Goal: Transaction & Acquisition: Purchase product/service

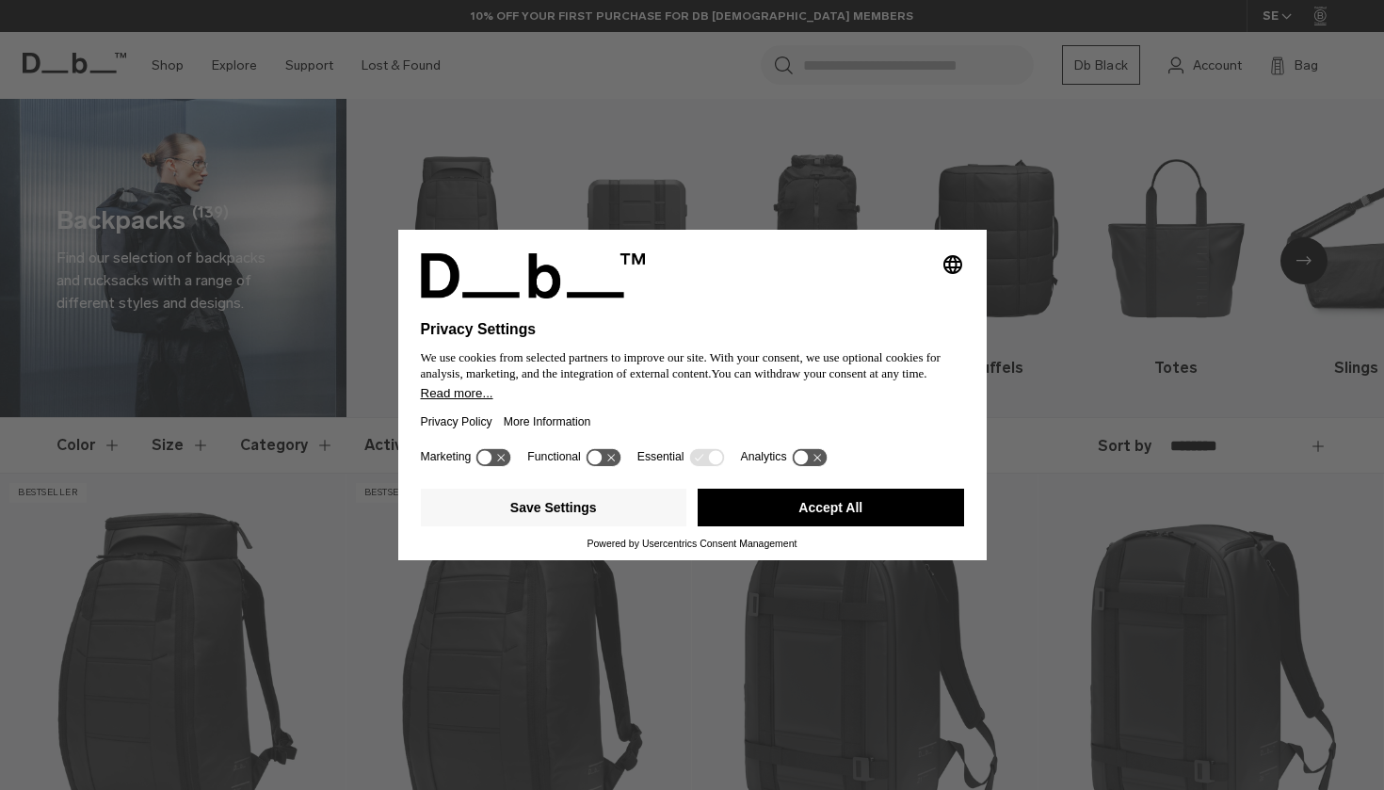
click at [794, 512] on button "Accept All" at bounding box center [831, 508] width 266 height 38
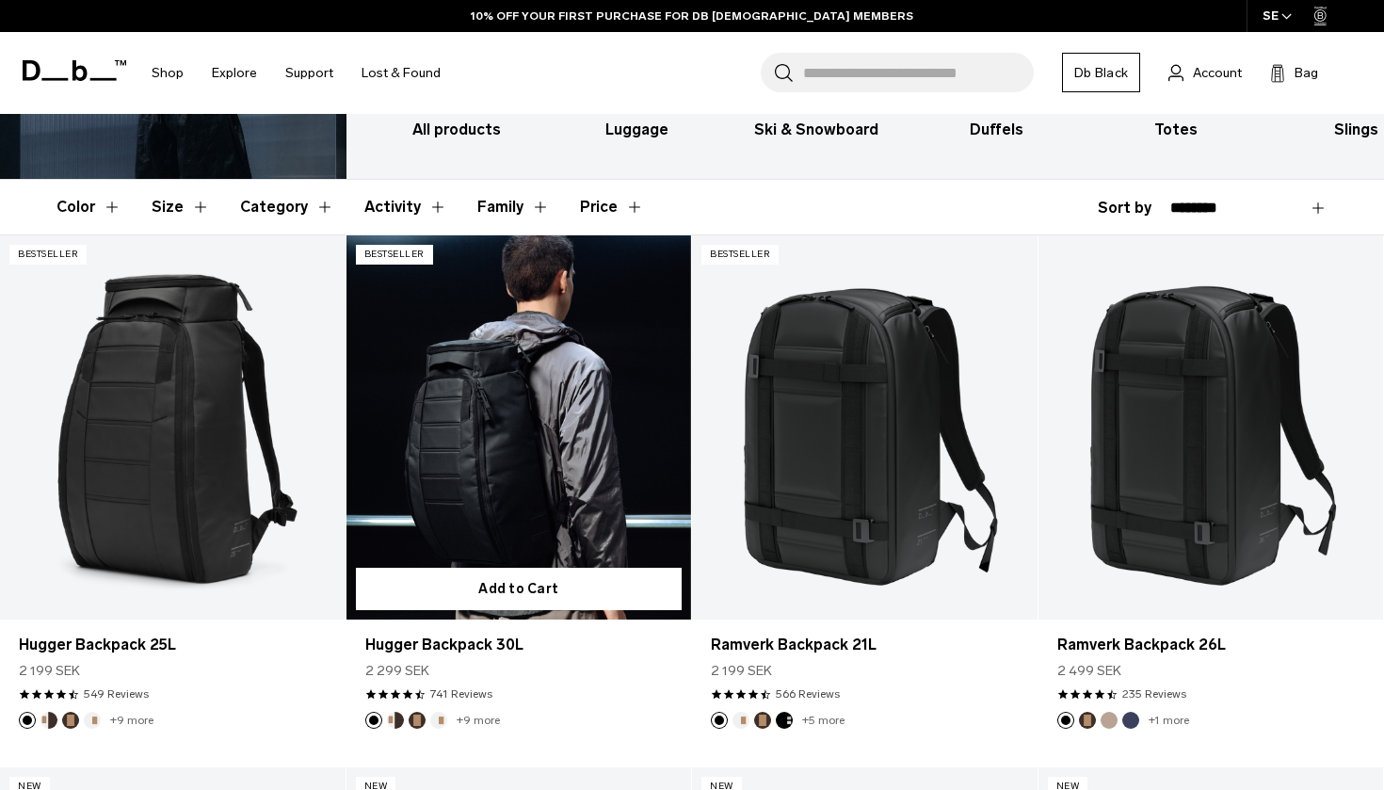
scroll to position [240, 0]
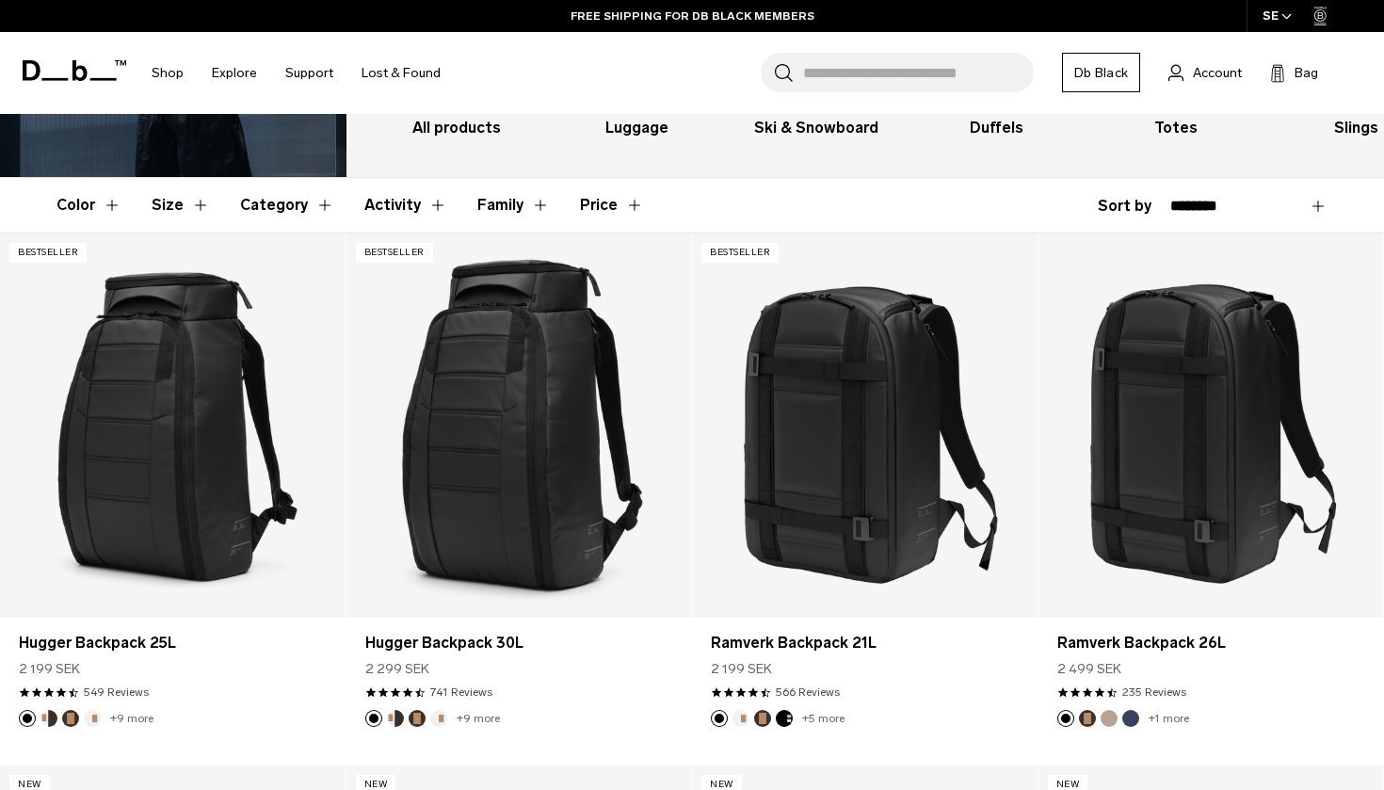
click at [1115, 200] on div "**********" at bounding box center [1213, 206] width 230 height 23
click at [178, 204] on button "Size" at bounding box center [181, 205] width 58 height 55
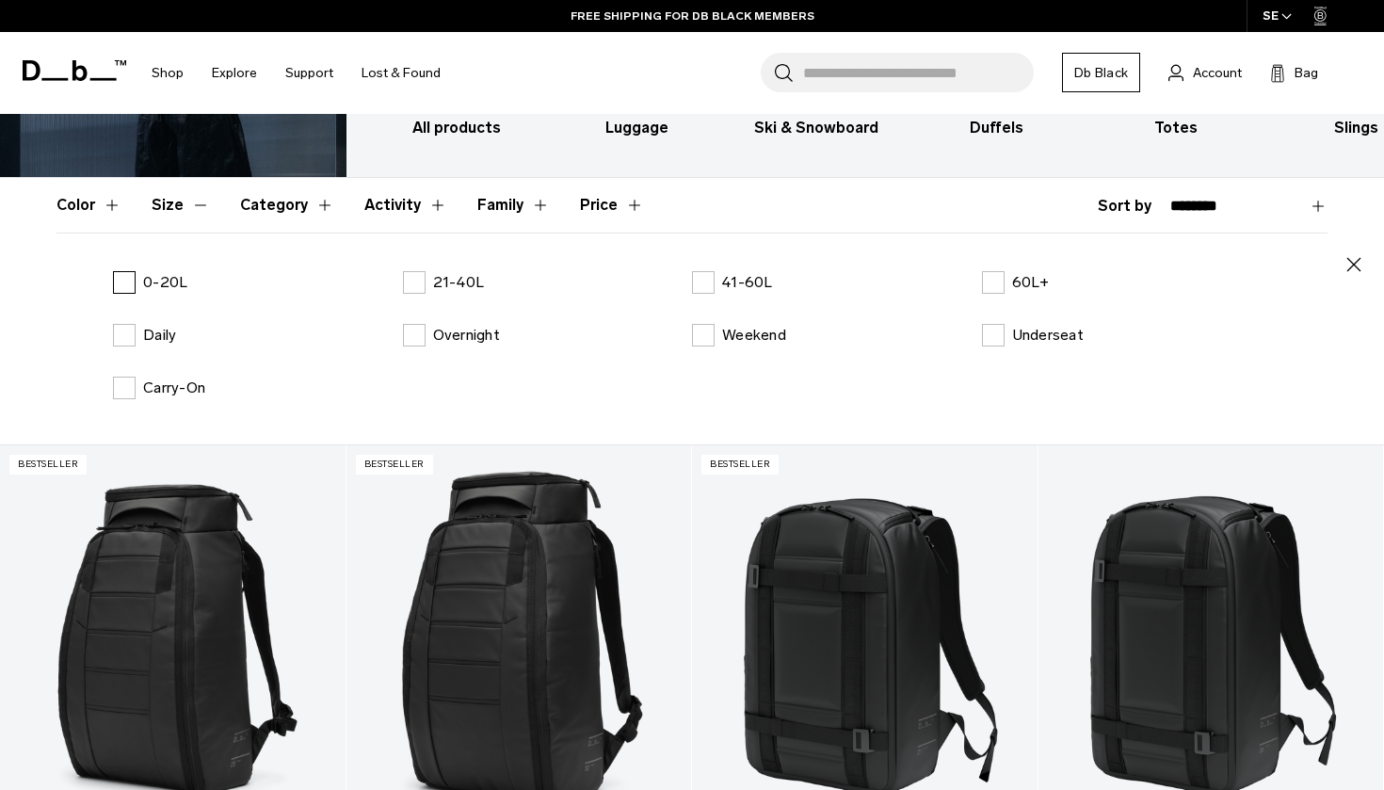
click at [125, 281] on label "0-20L" at bounding box center [150, 282] width 74 height 23
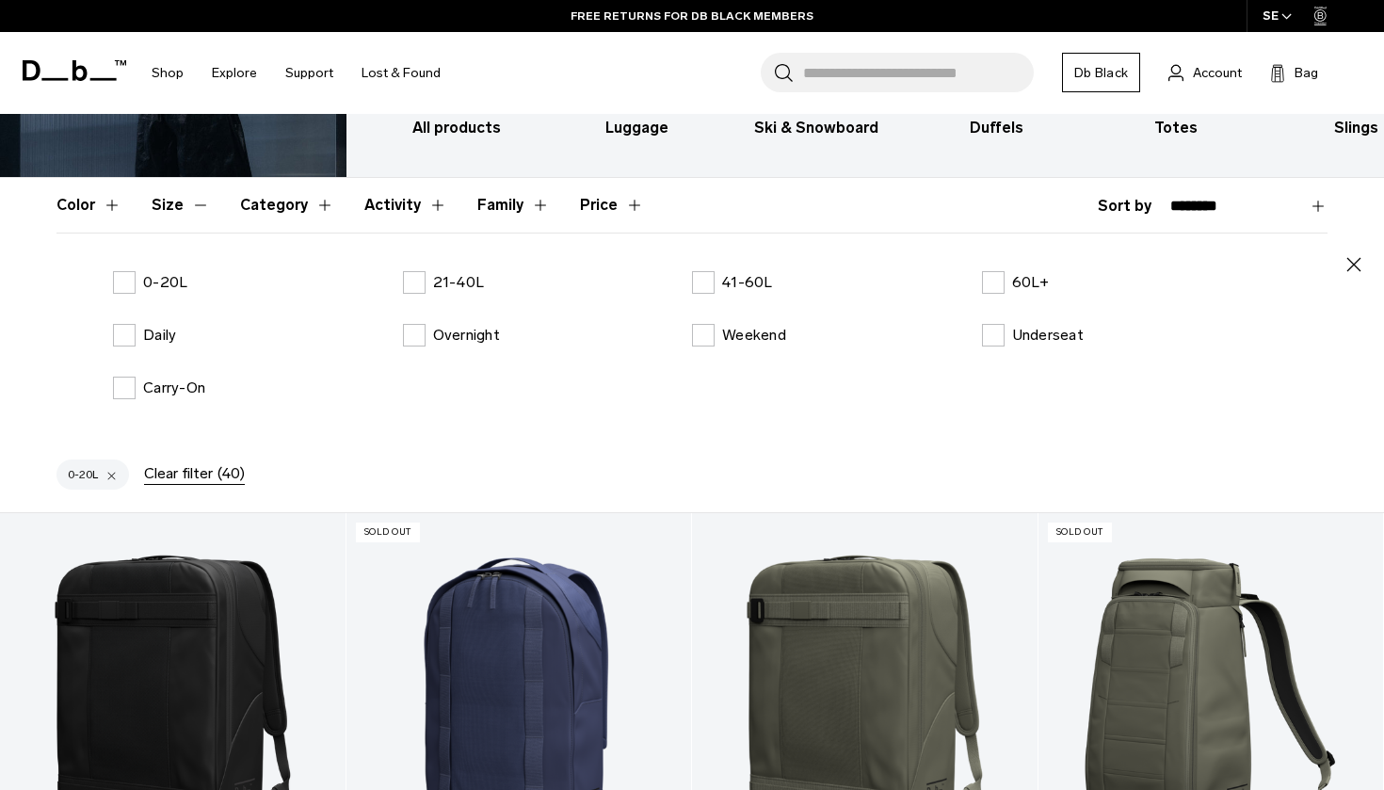
click at [1355, 260] on icon "button" at bounding box center [1354, 264] width 23 height 23
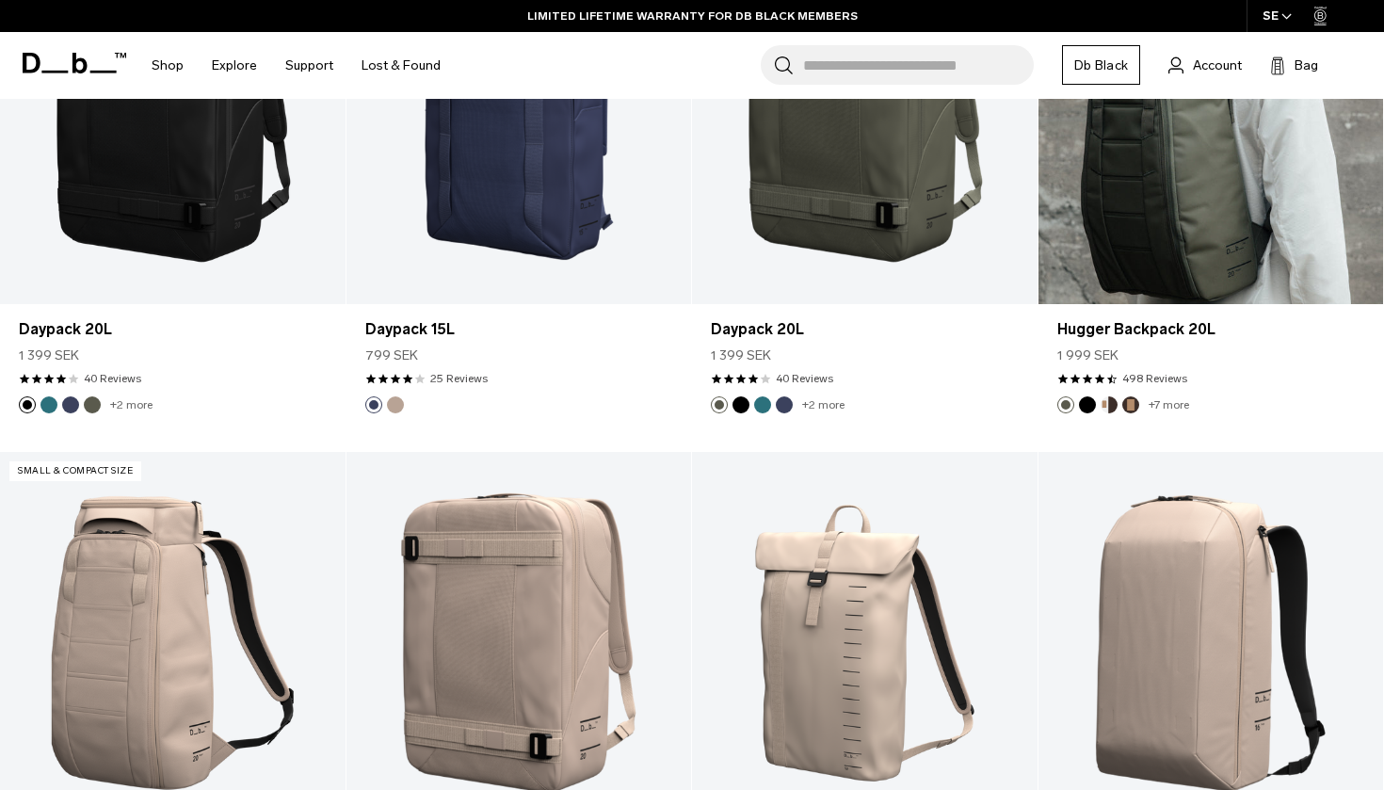
scroll to position [598, 0]
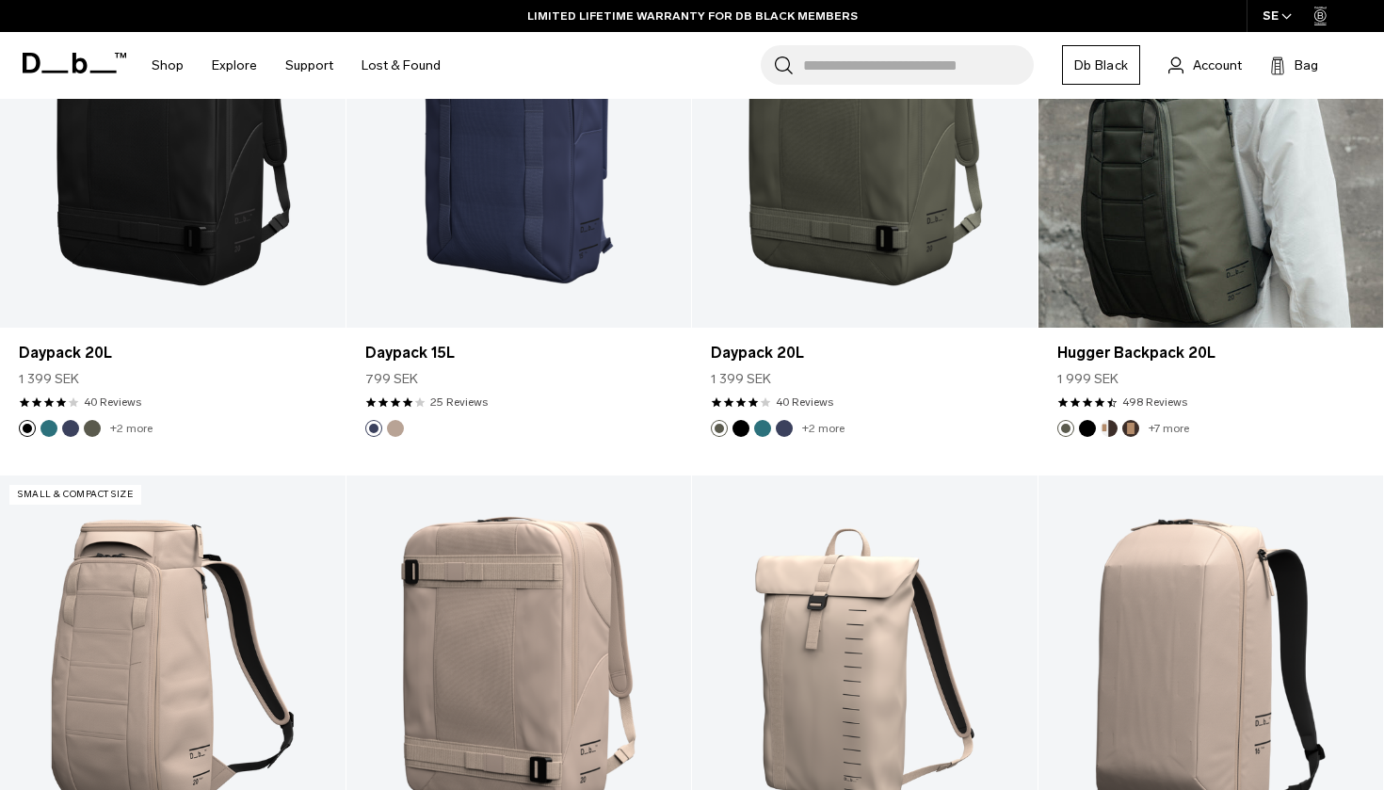
click at [1264, 265] on link "Hugger Backpack 20L" at bounding box center [1212, 135] width 346 height 383
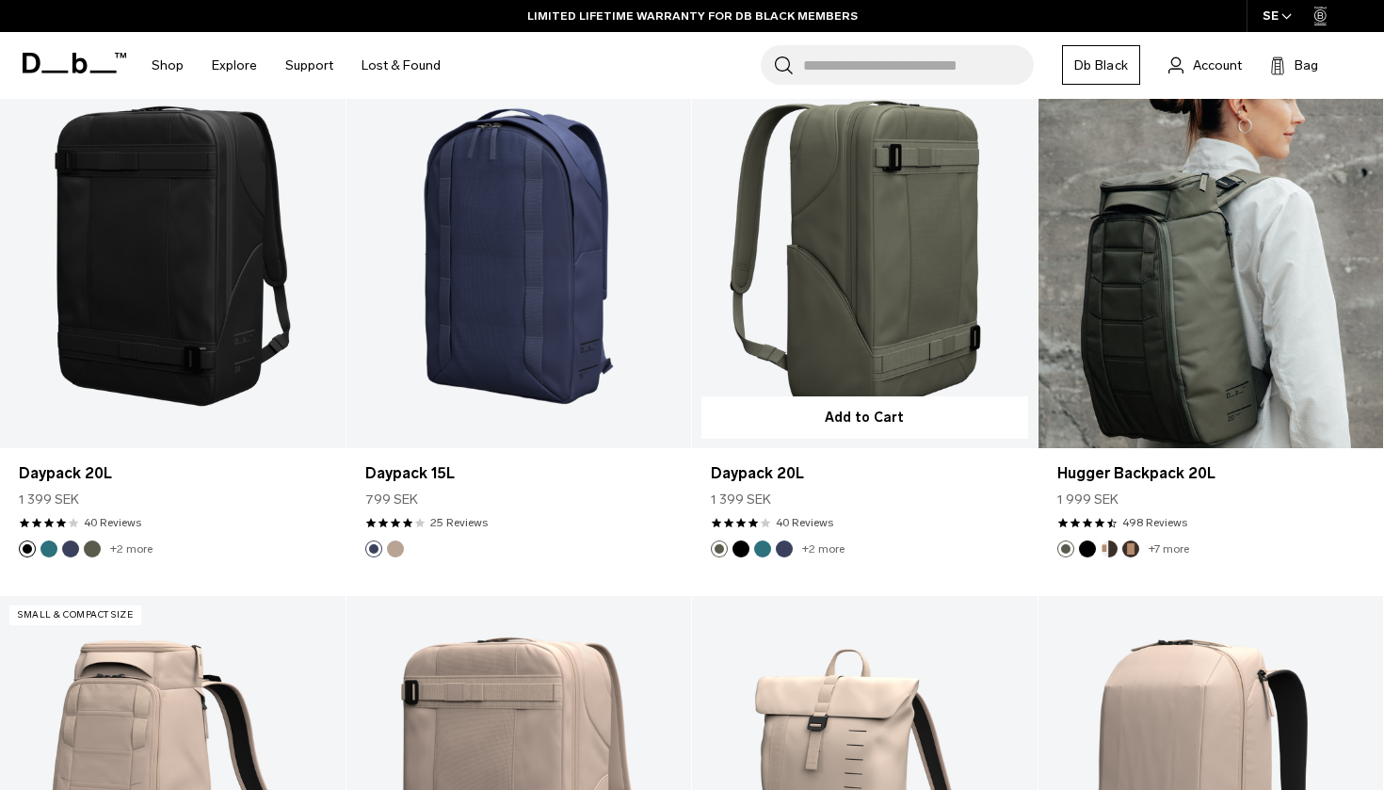
scroll to position [0, 0]
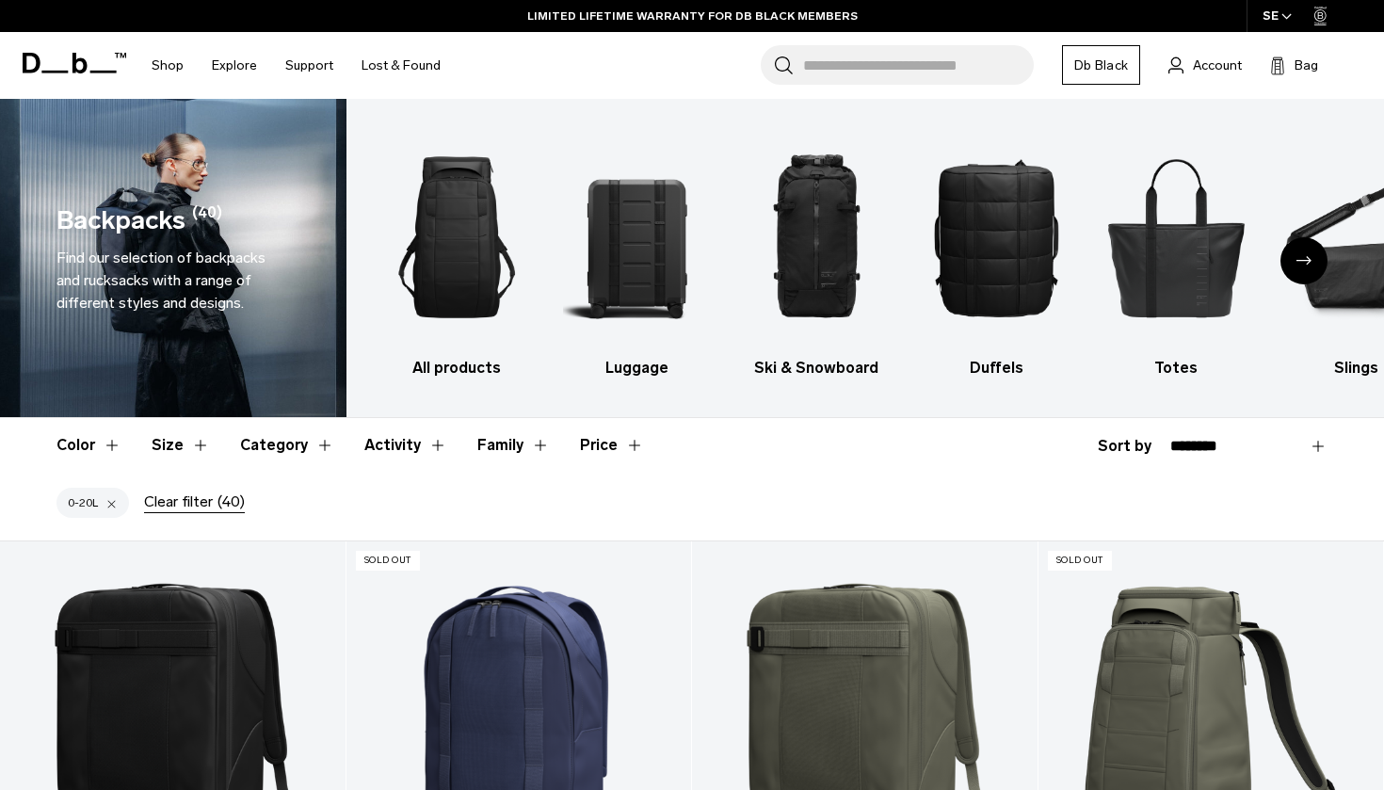
click at [892, 72] on input "Search for Bags, Luggage..." at bounding box center [918, 65] width 231 height 40
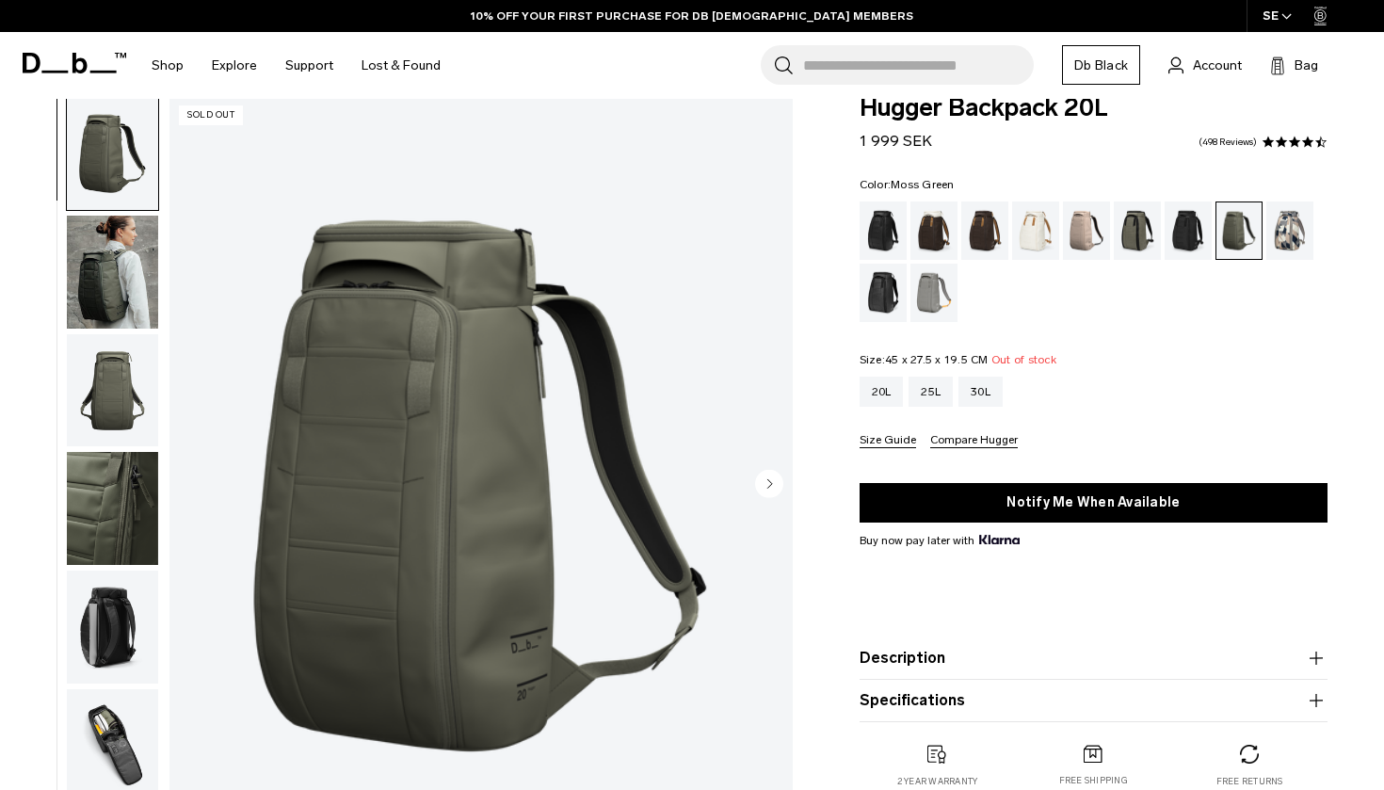
scroll to position [41, 0]
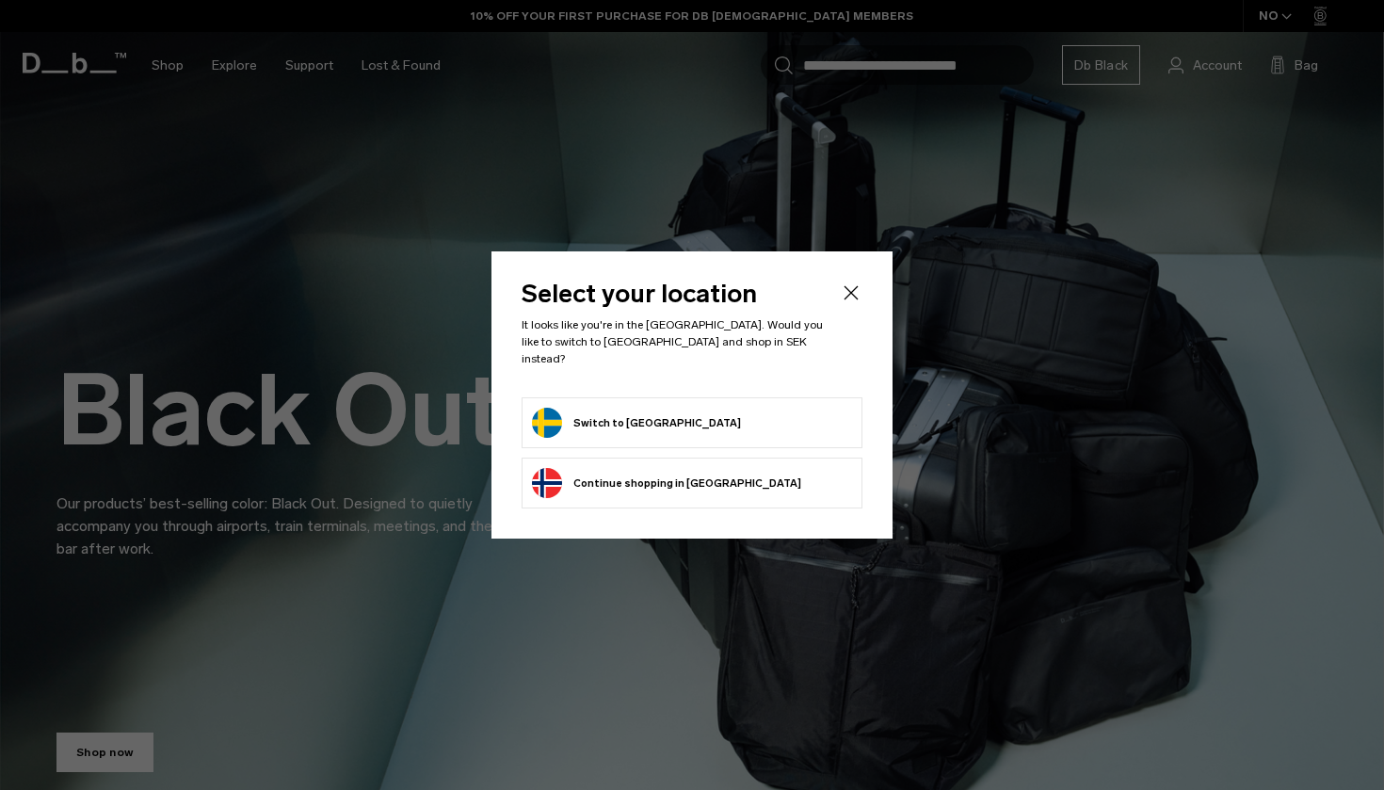
click at [606, 408] on button "Switch to Sweden" at bounding box center [636, 423] width 209 height 30
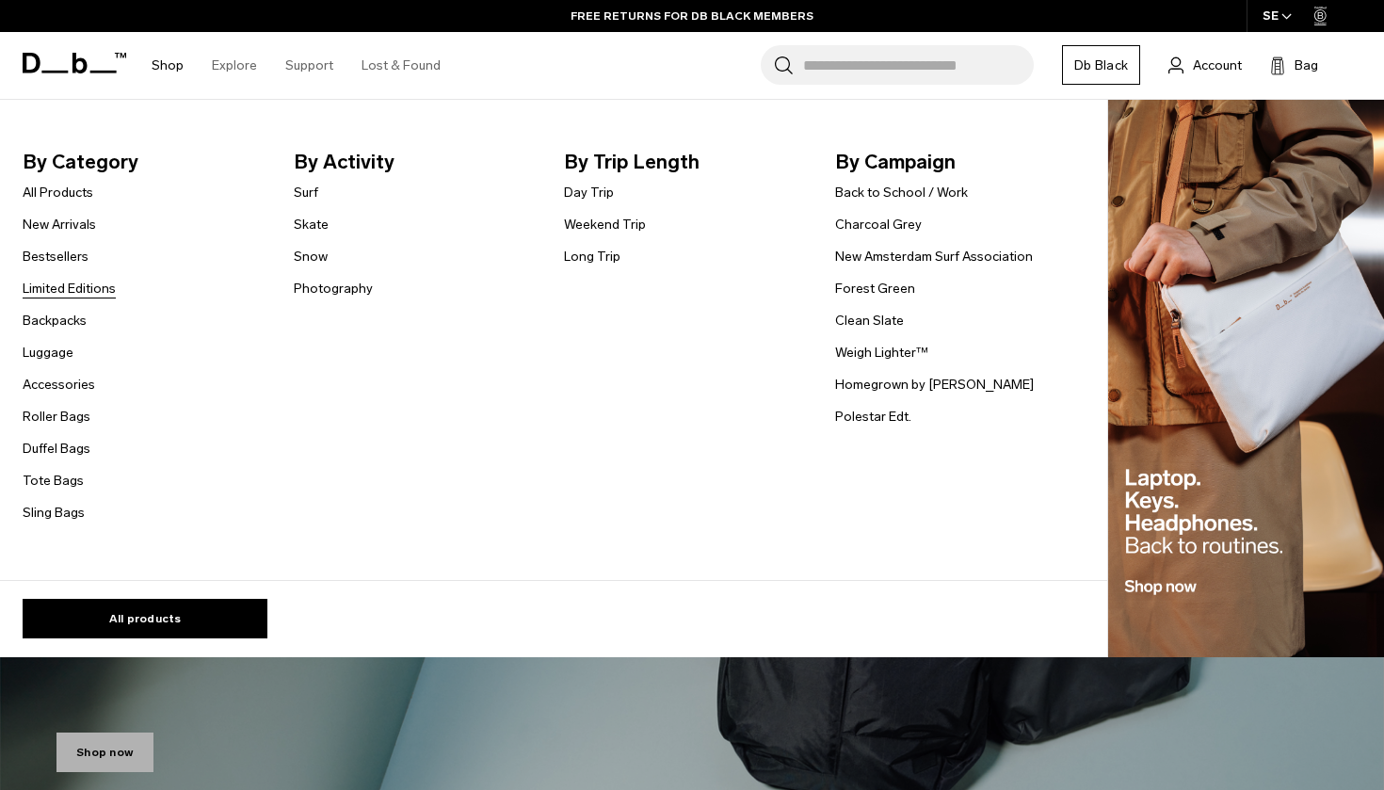
click at [84, 289] on link "Limited Editions" at bounding box center [69, 289] width 93 height 20
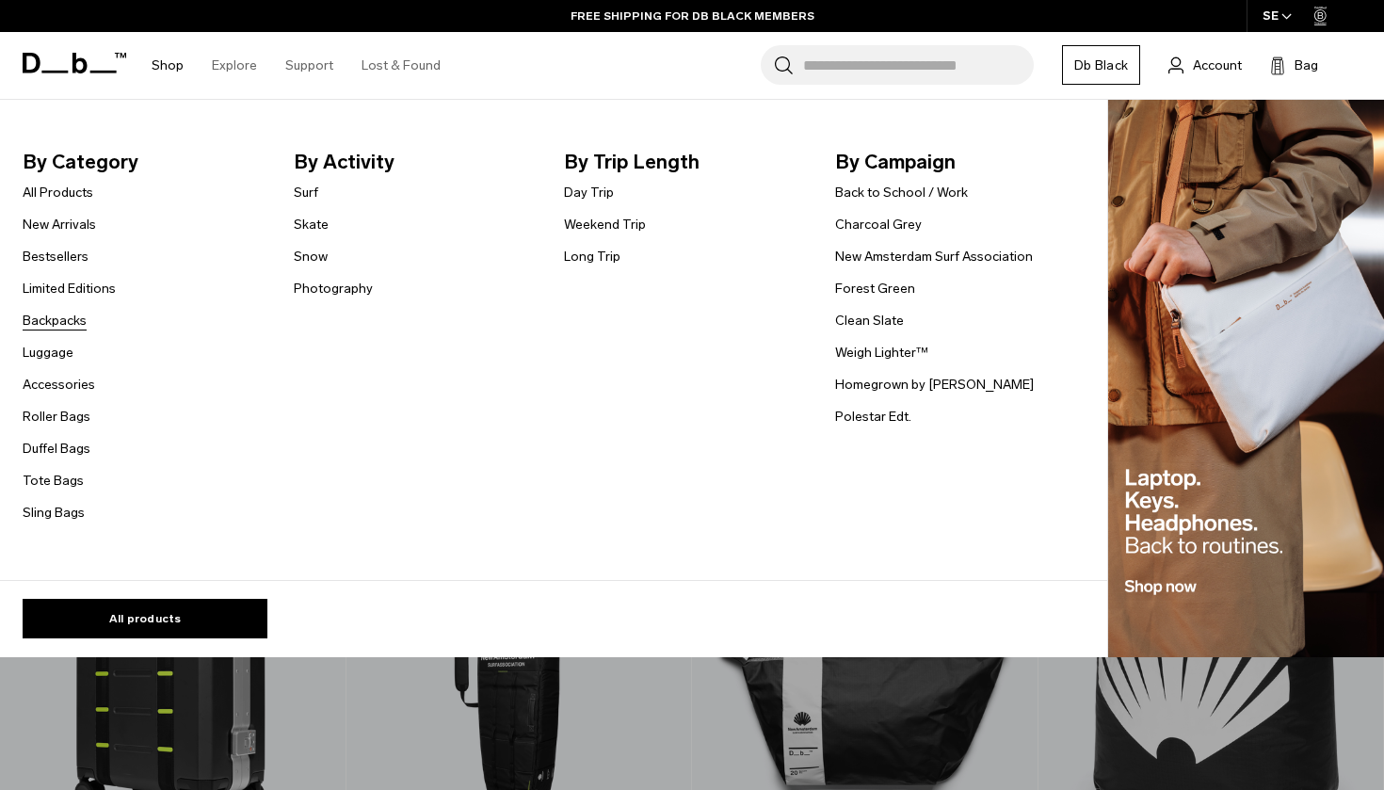
click at [60, 322] on link "Backpacks" at bounding box center [55, 321] width 64 height 20
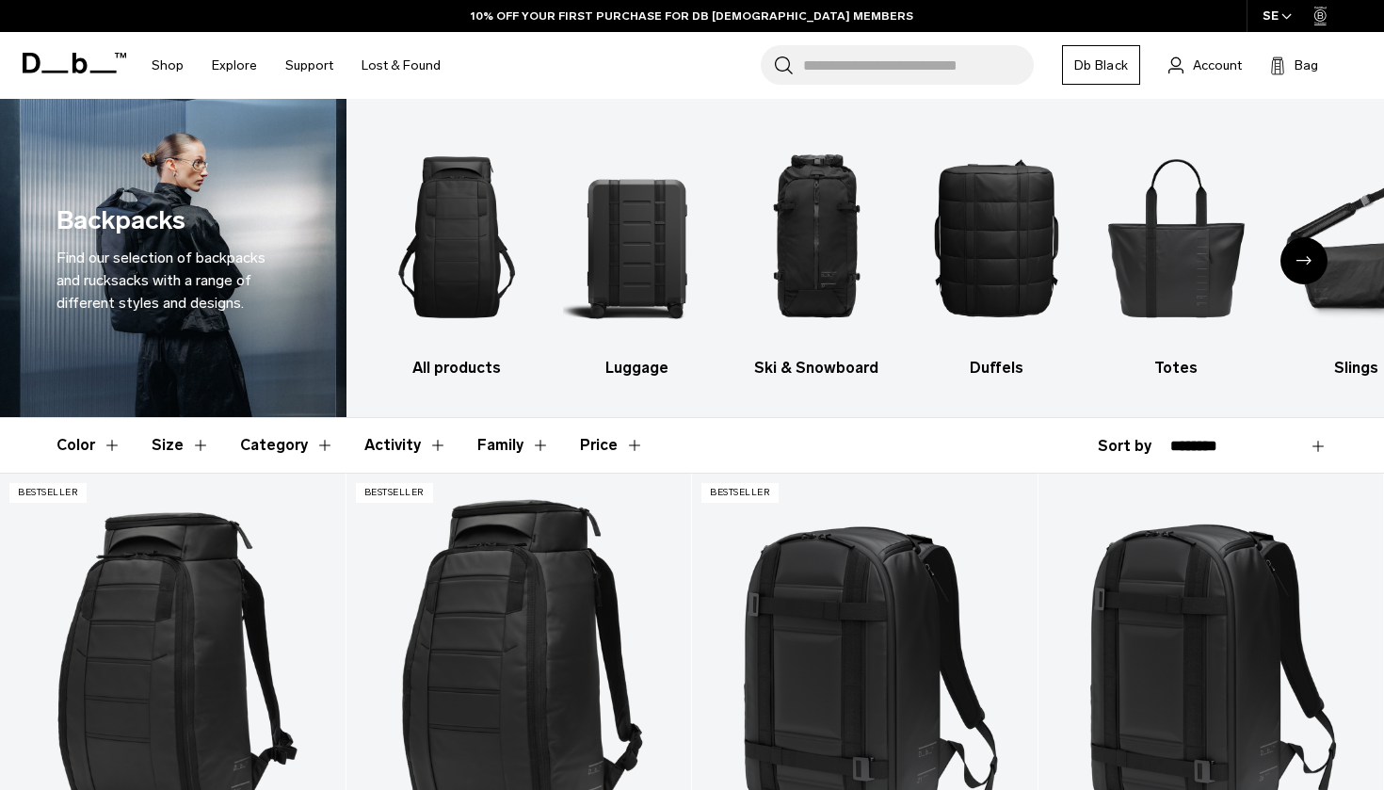
click at [1313, 263] on div "Next slide" at bounding box center [1304, 260] width 47 height 47
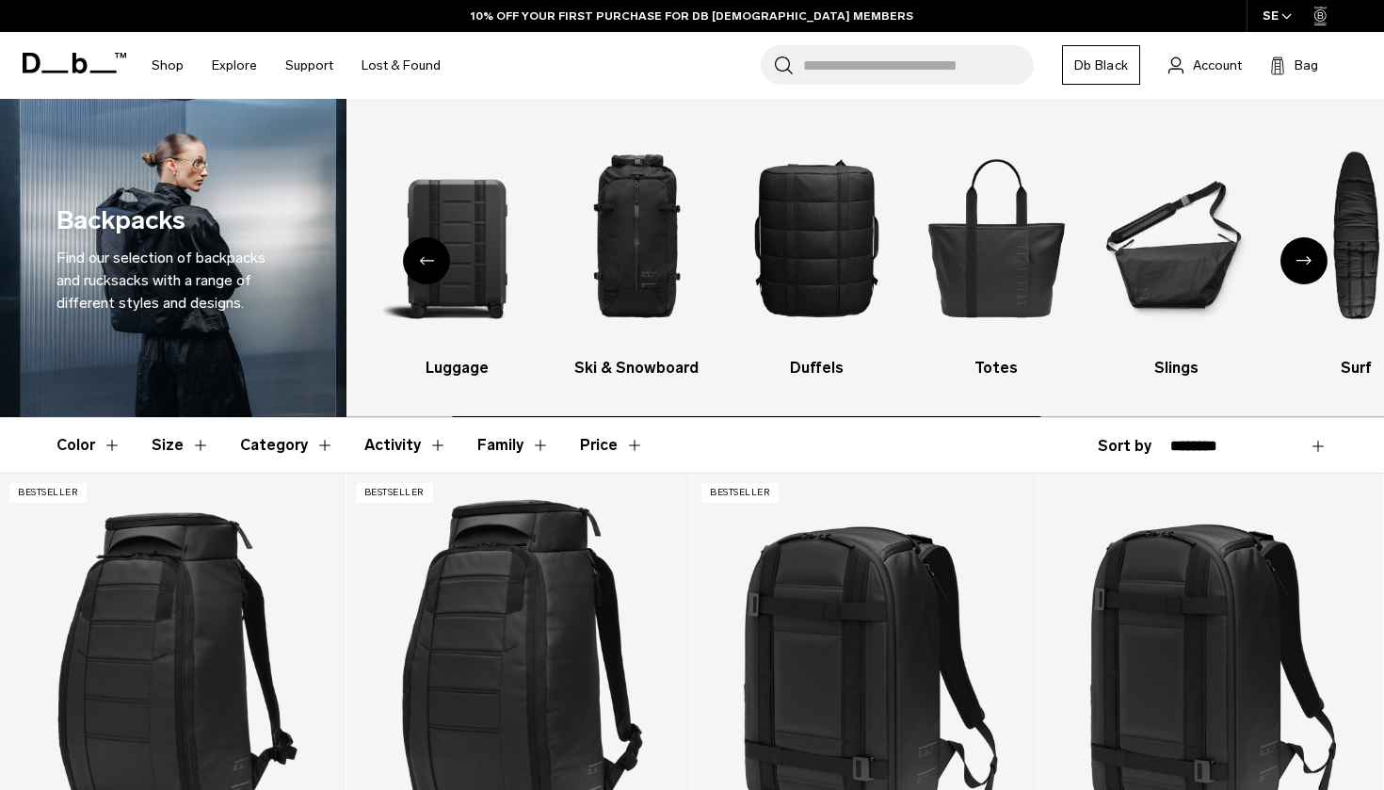
click at [1313, 263] on div "Next slide" at bounding box center [1304, 260] width 47 height 47
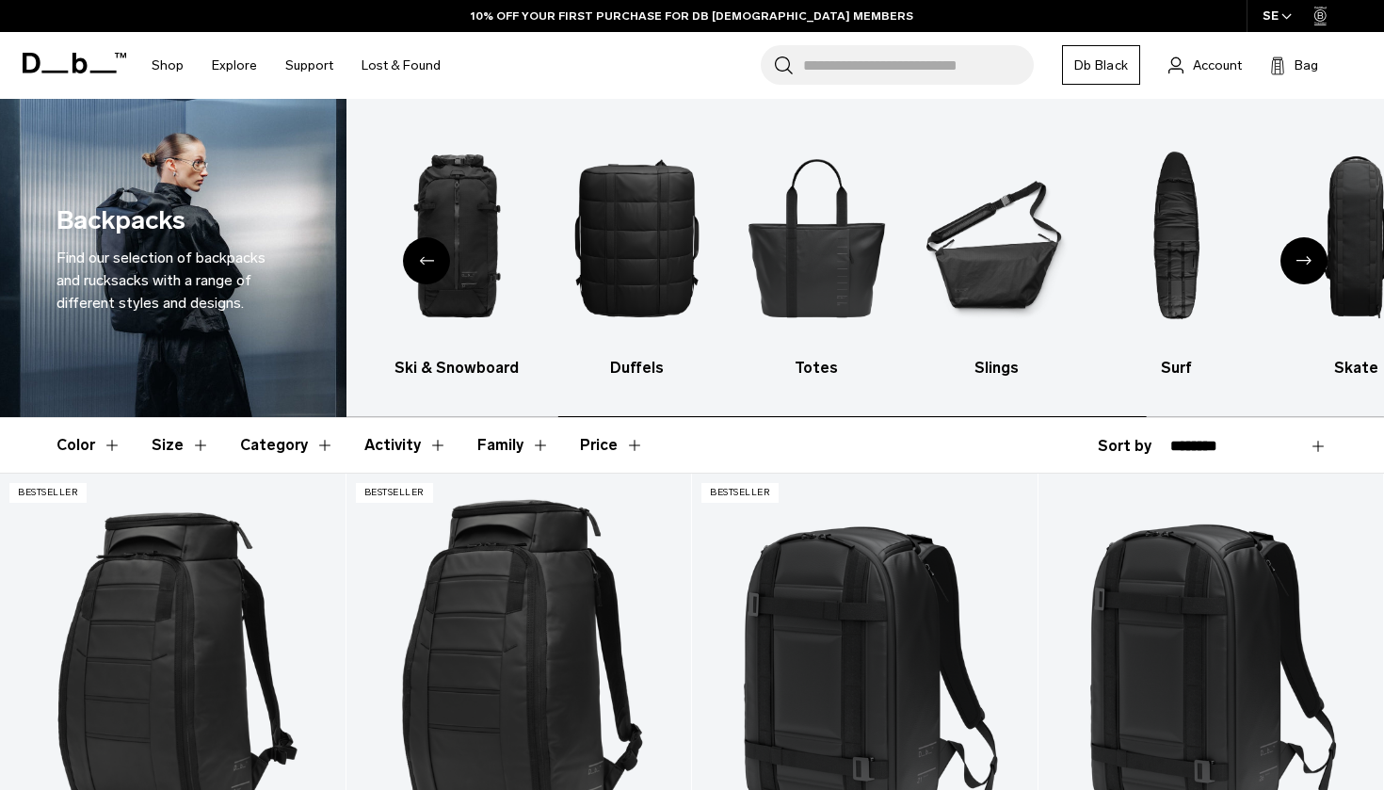
click at [1313, 263] on div "Next slide" at bounding box center [1304, 260] width 47 height 47
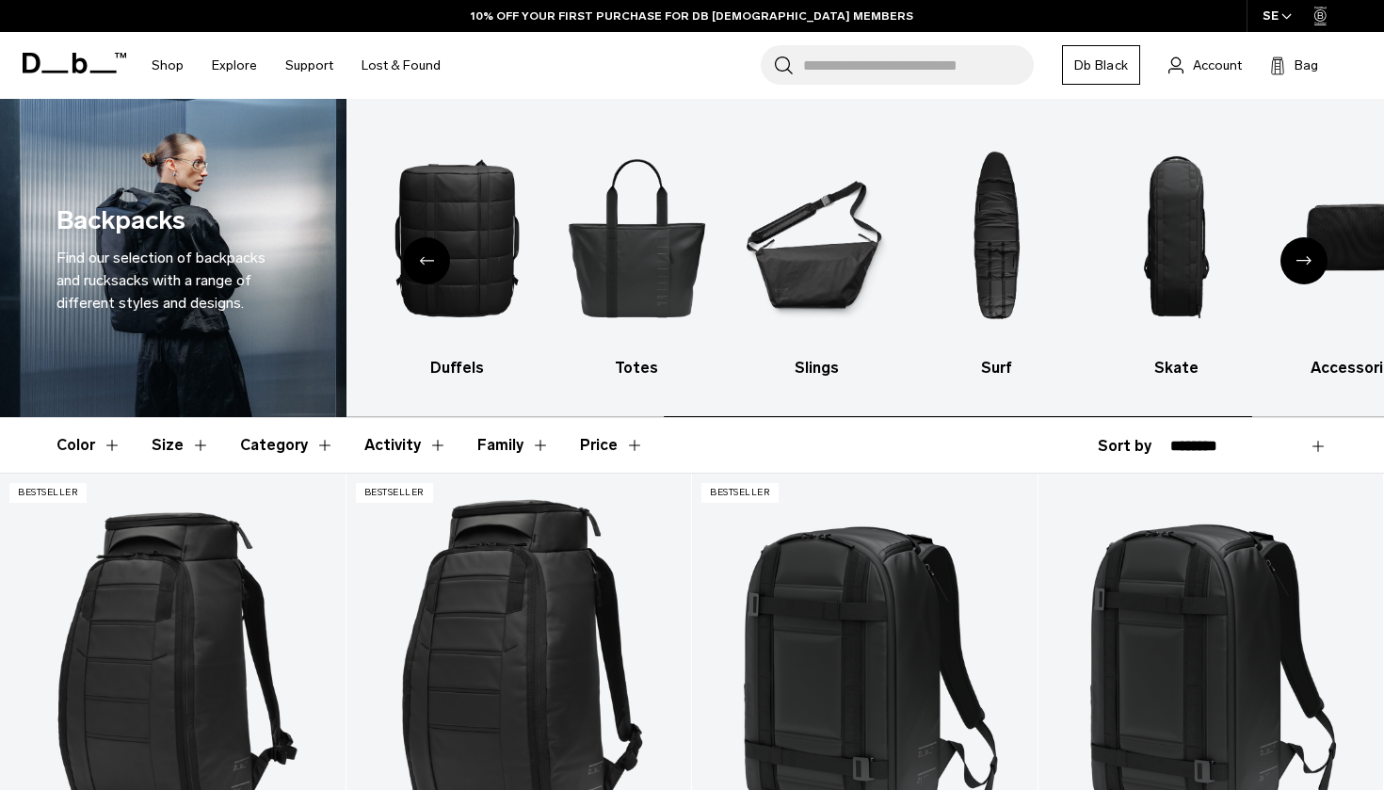
click at [1313, 263] on div "Next slide" at bounding box center [1304, 260] width 47 height 47
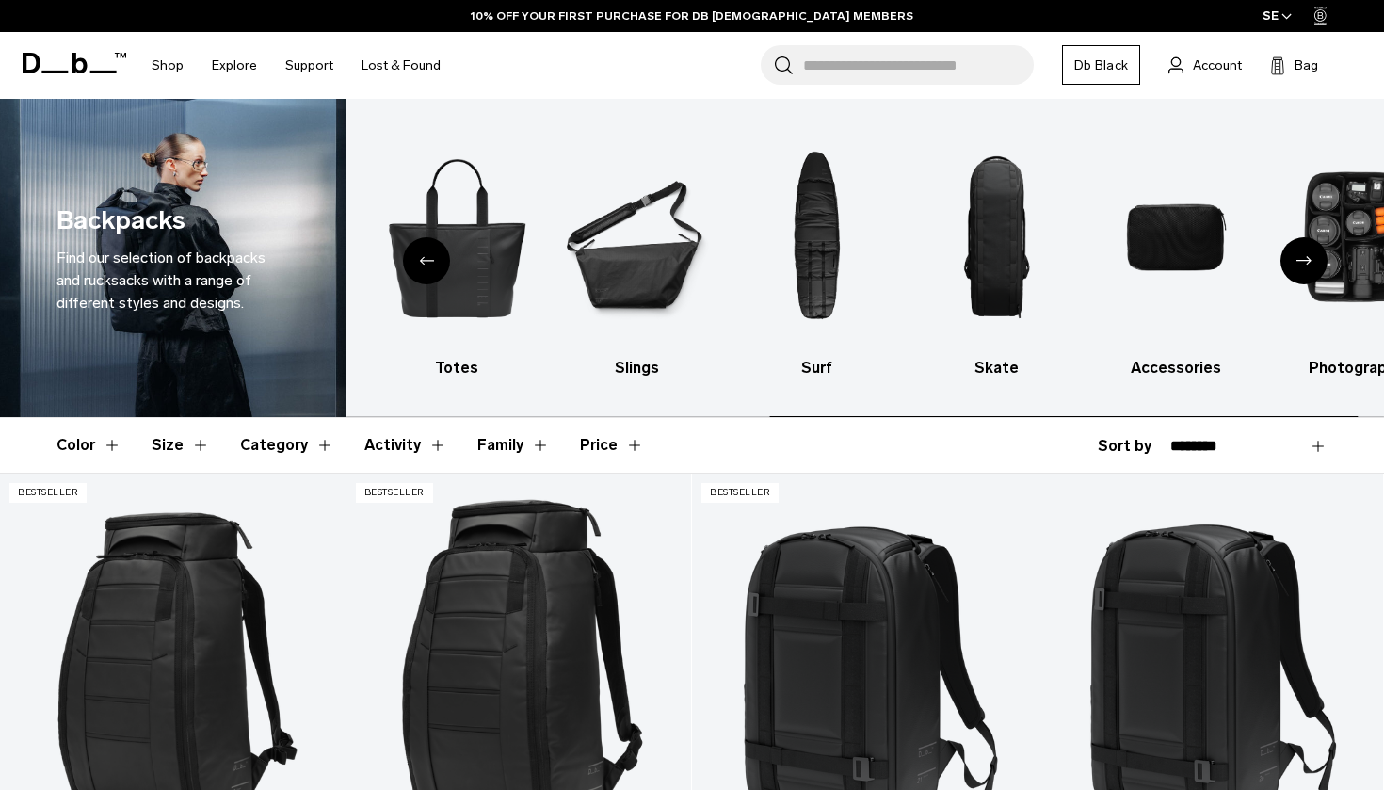
click at [1313, 263] on div "Next slide" at bounding box center [1304, 260] width 47 height 47
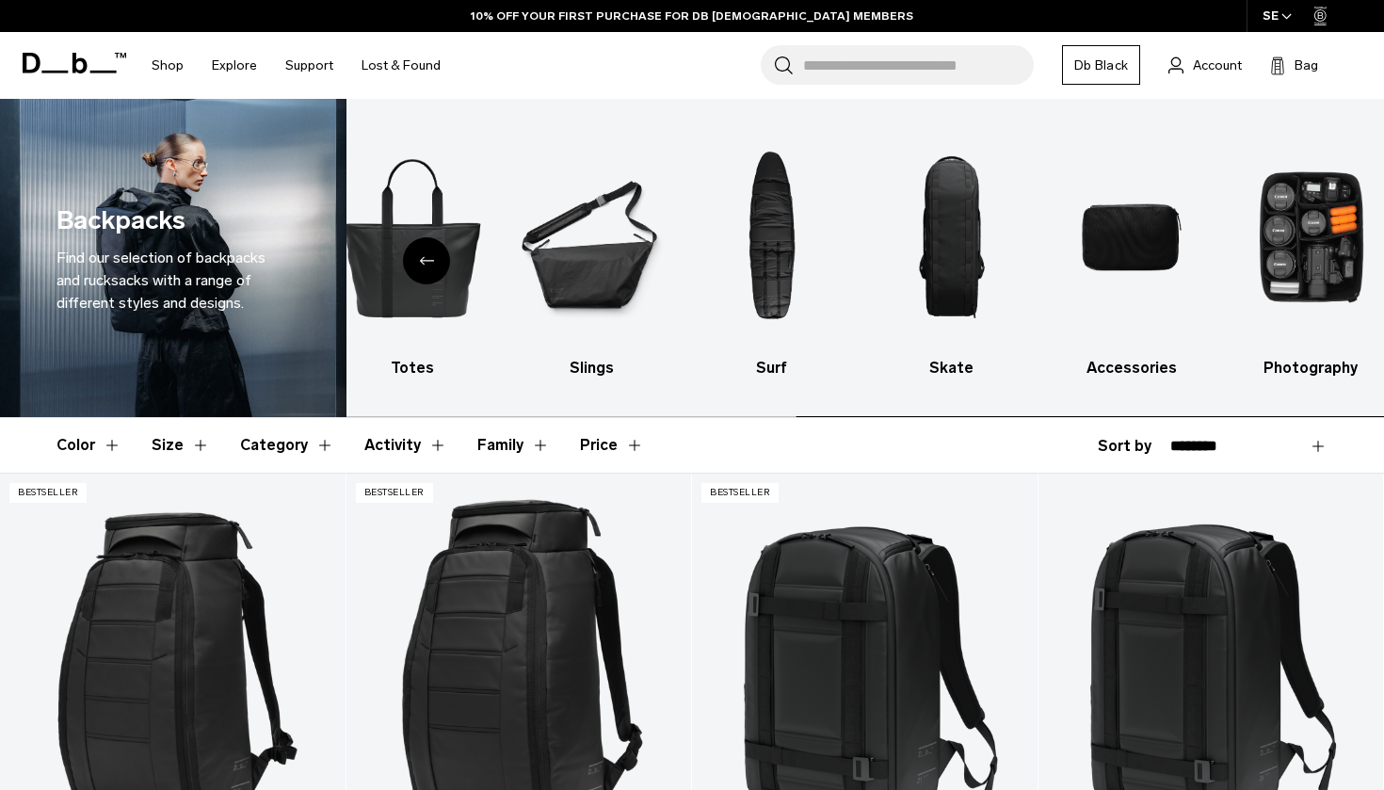
click at [1313, 263] on img "10 / 10" at bounding box center [1311, 237] width 147 height 220
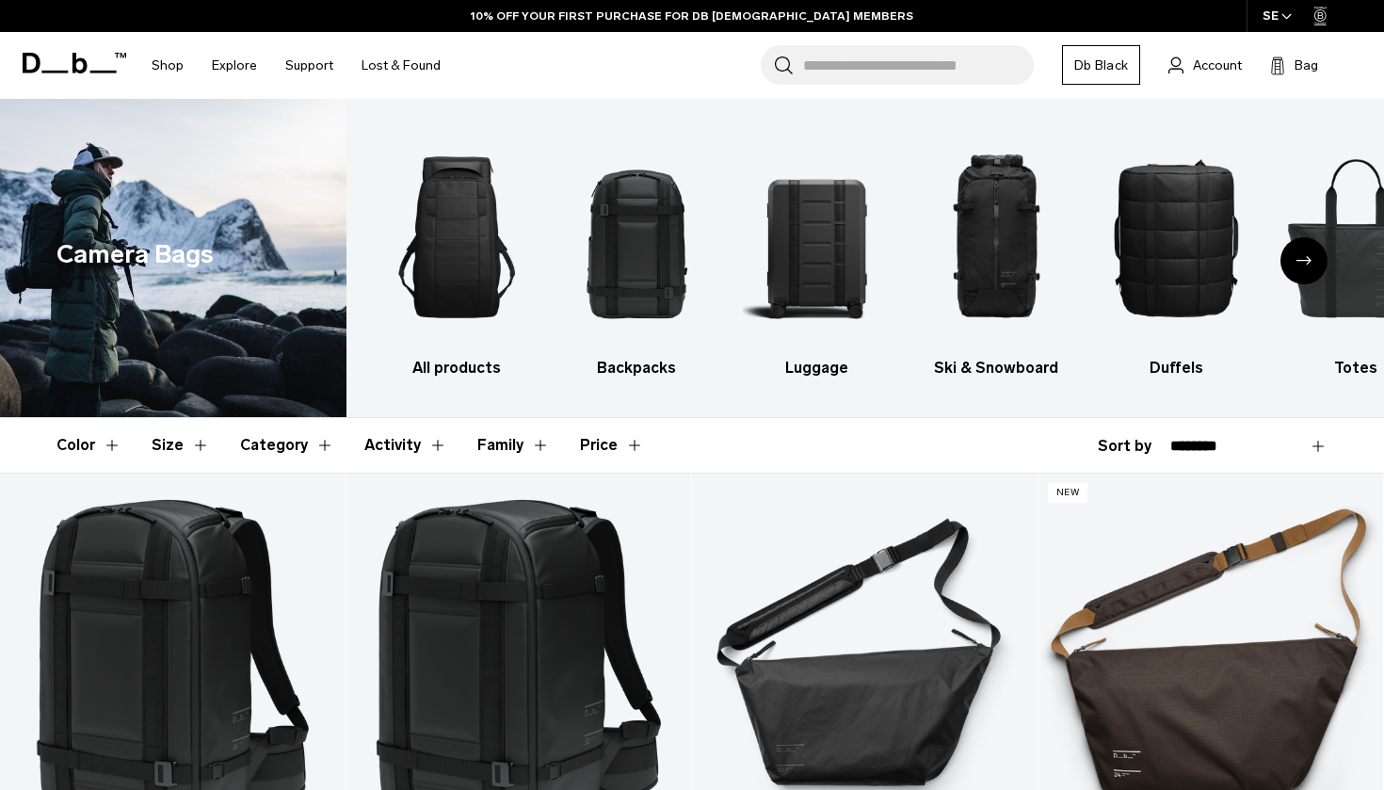
click at [1306, 277] on div "Next slide" at bounding box center [1304, 260] width 47 height 47
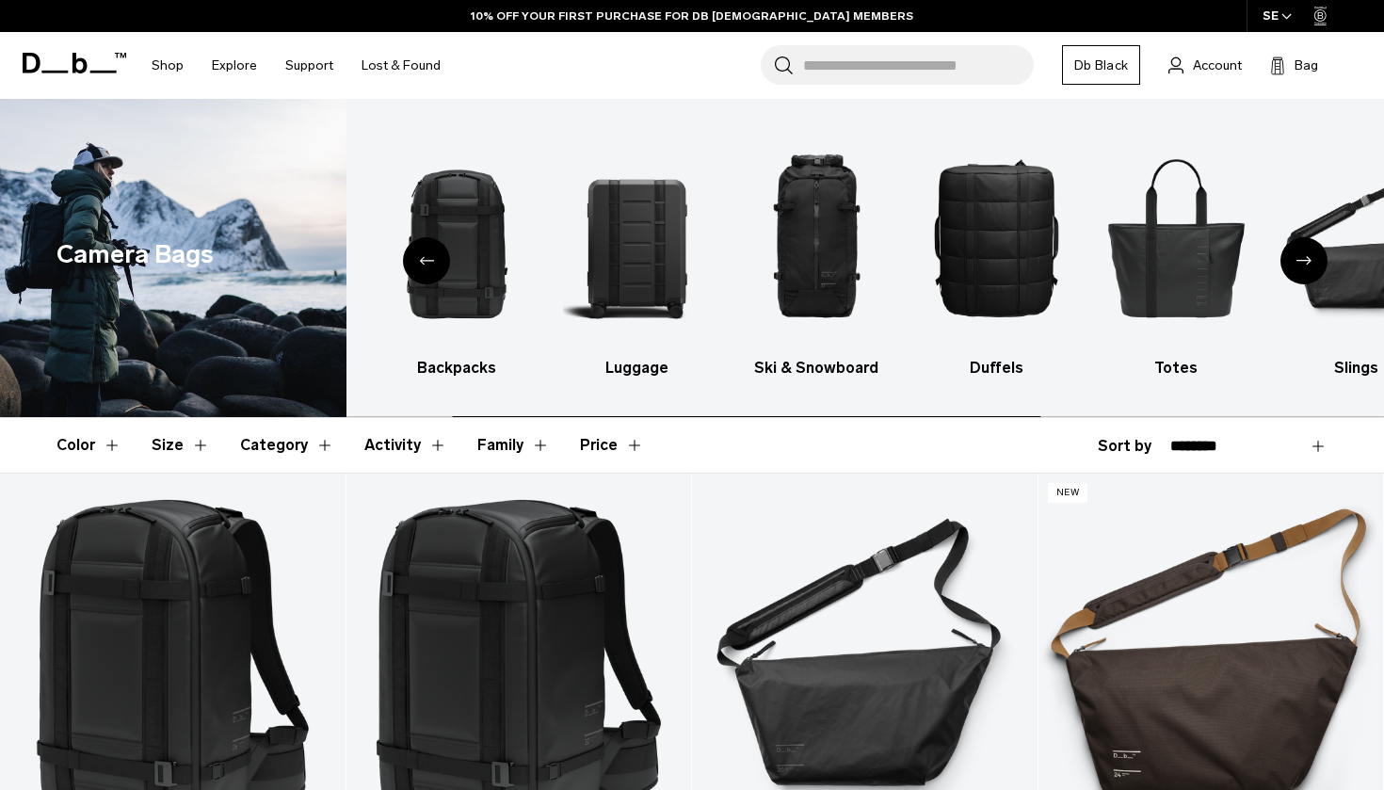
click at [1306, 277] on div "Next slide" at bounding box center [1304, 260] width 47 height 47
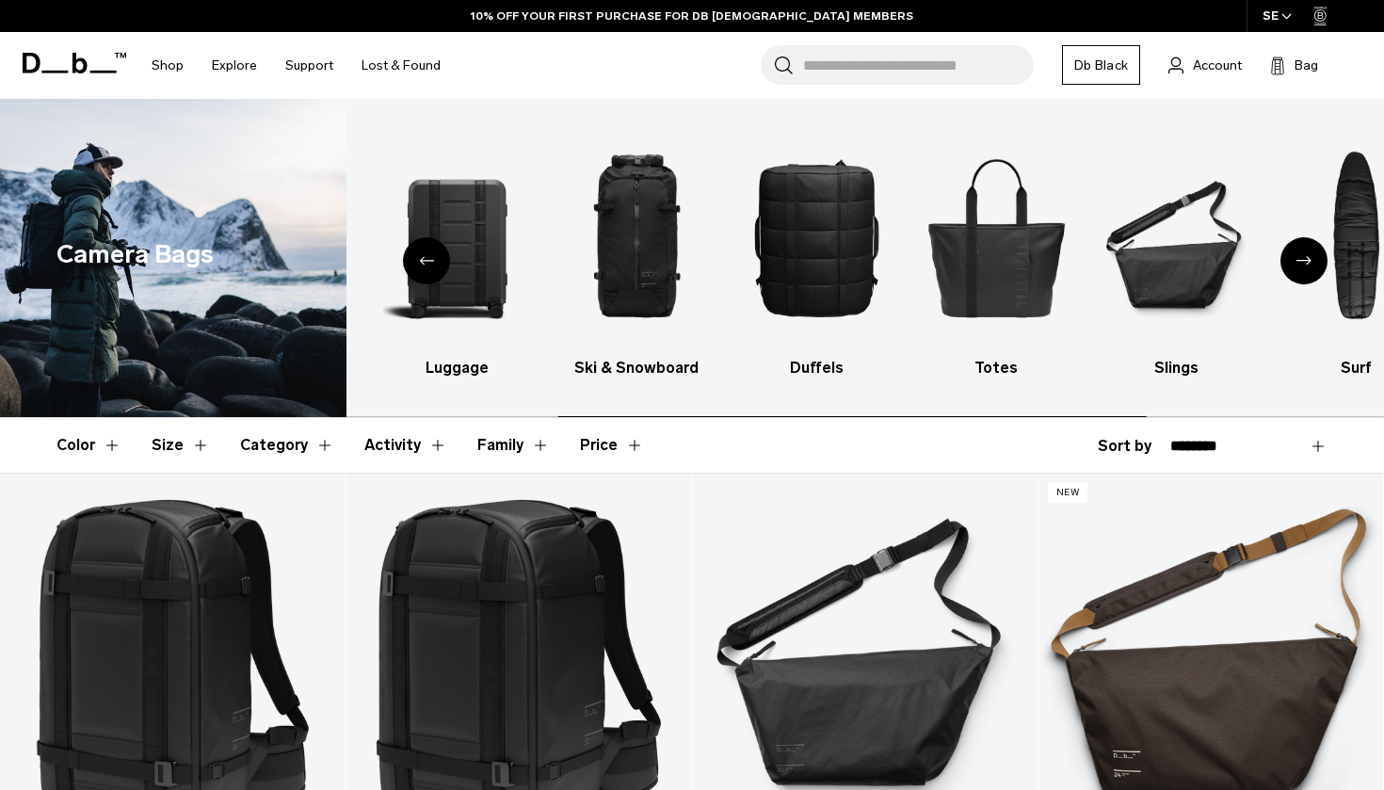
click at [1306, 277] on div "Next slide" at bounding box center [1304, 260] width 47 height 47
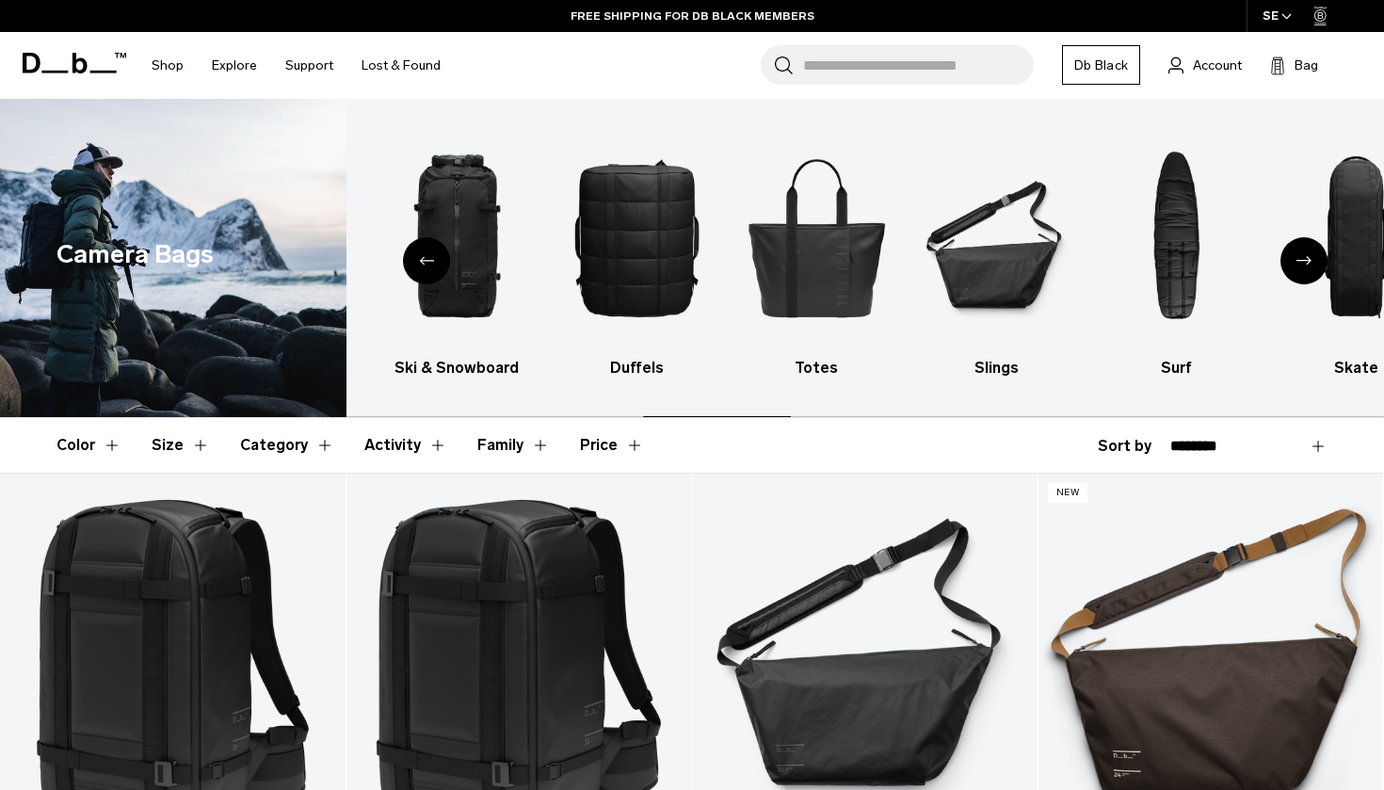
click at [1306, 277] on div "Next slide" at bounding box center [1304, 260] width 47 height 47
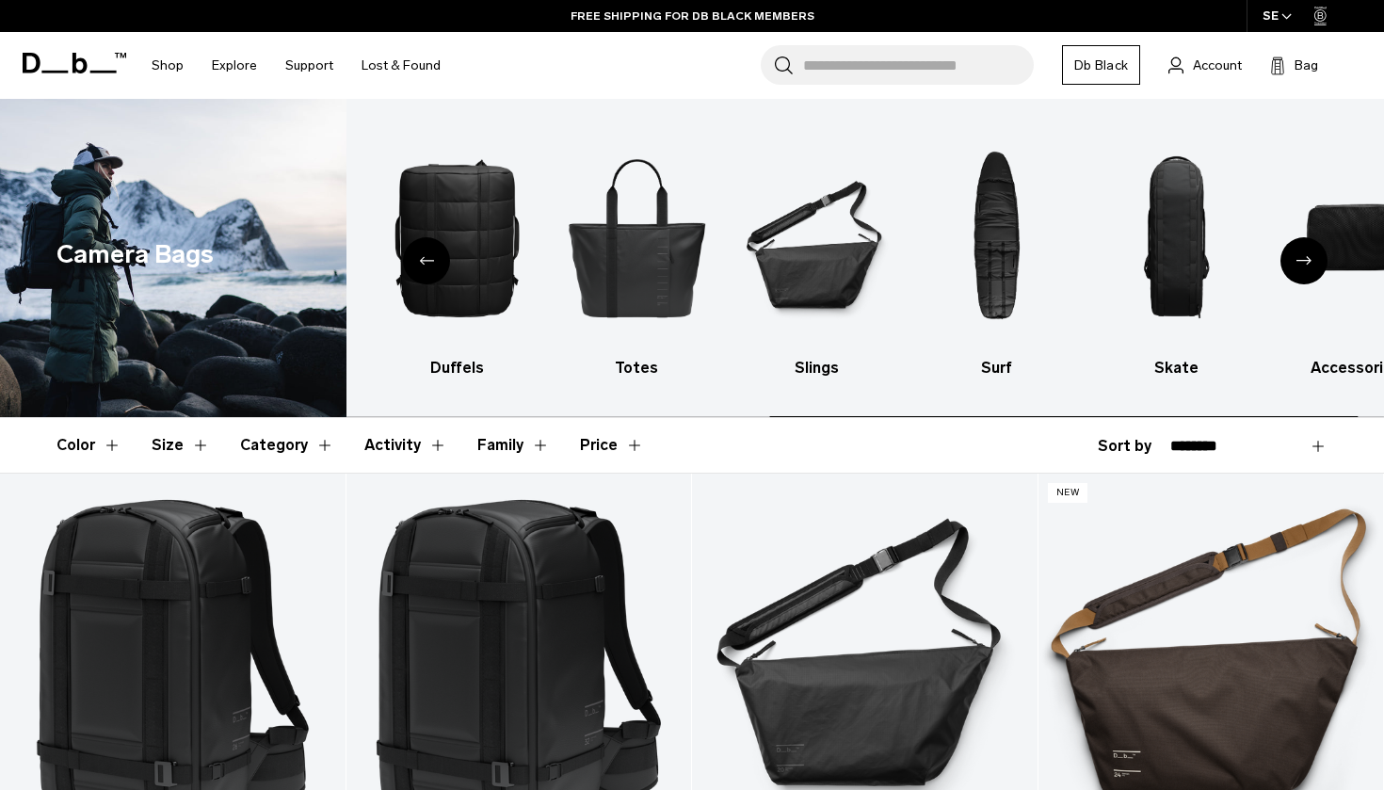
click at [1306, 277] on div "Next slide" at bounding box center [1304, 260] width 47 height 47
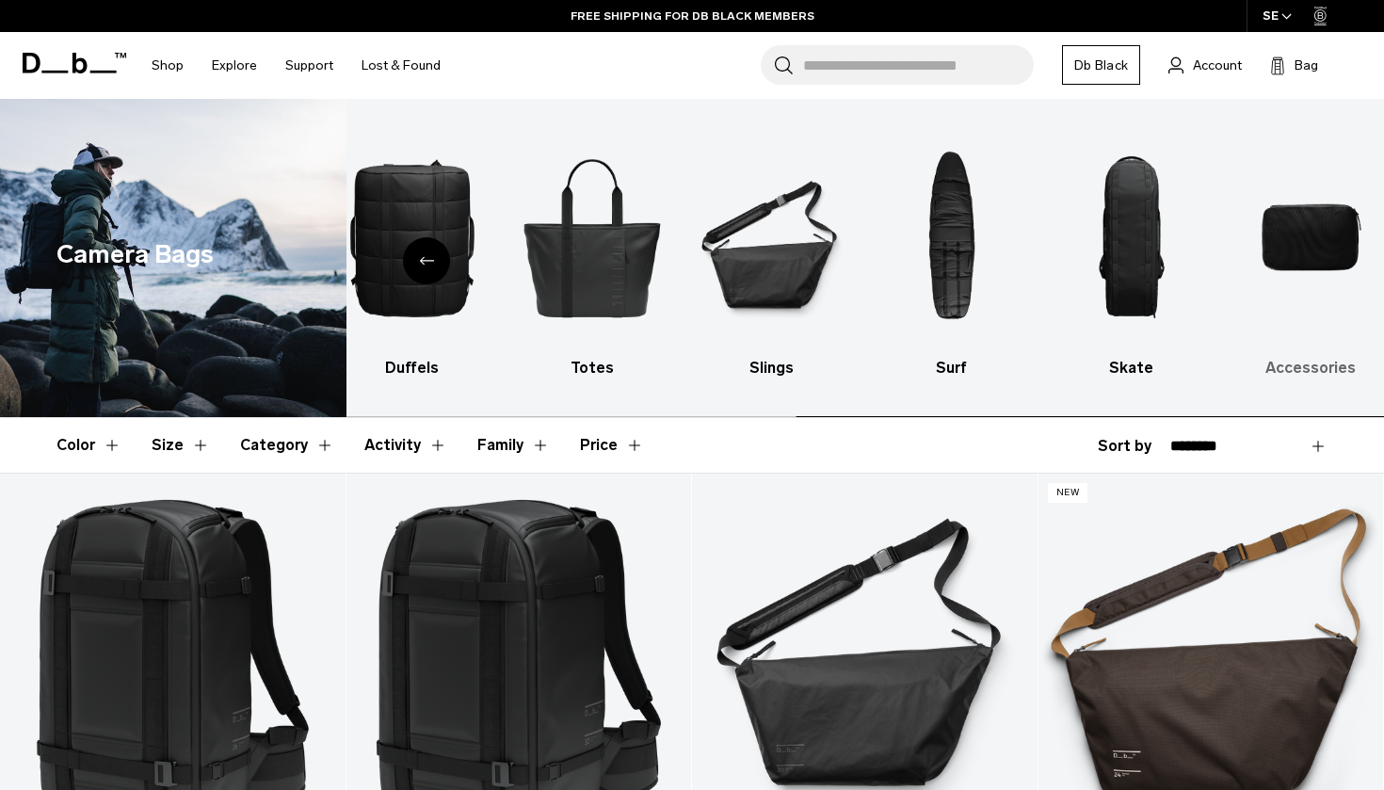
click at [1293, 229] on img "10 / 10" at bounding box center [1311, 237] width 147 height 220
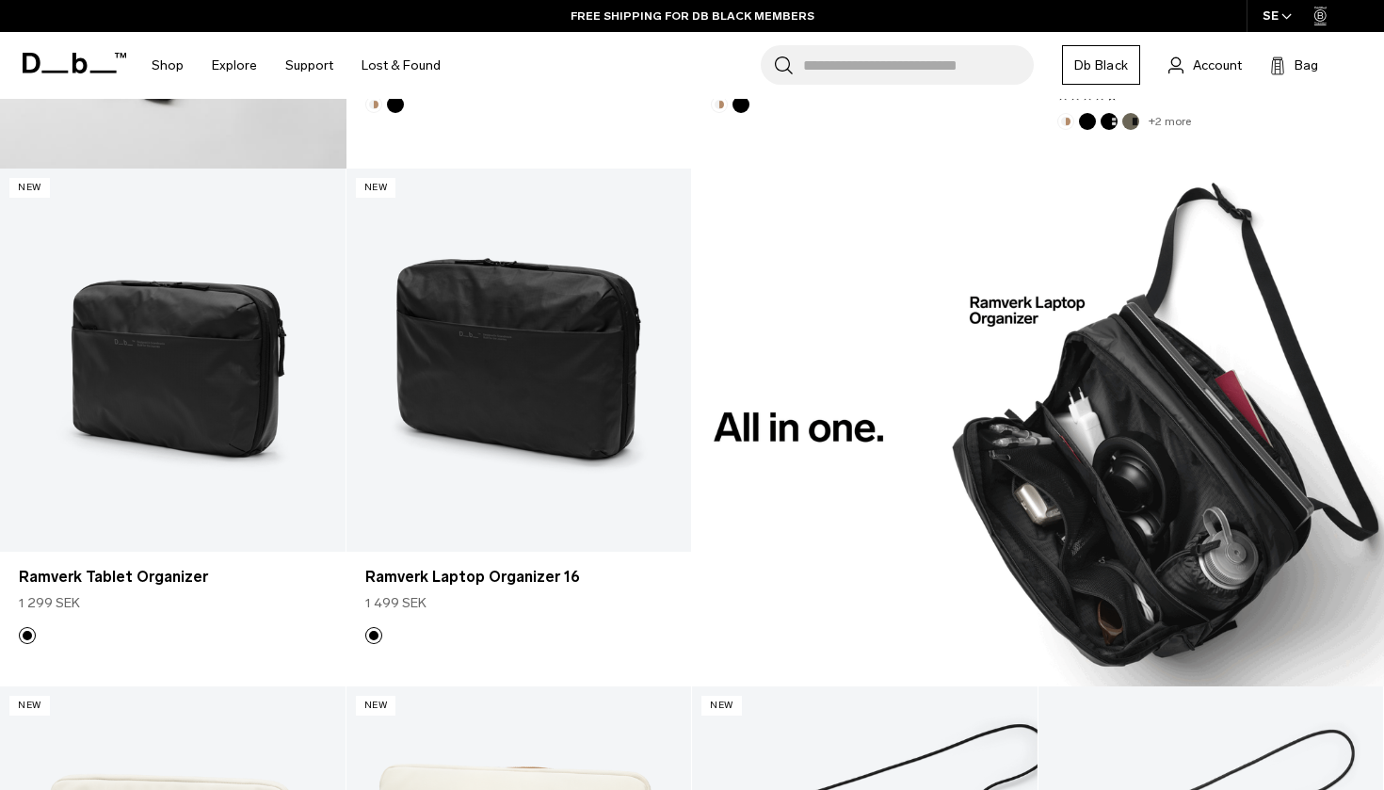
scroll to position [699, 0]
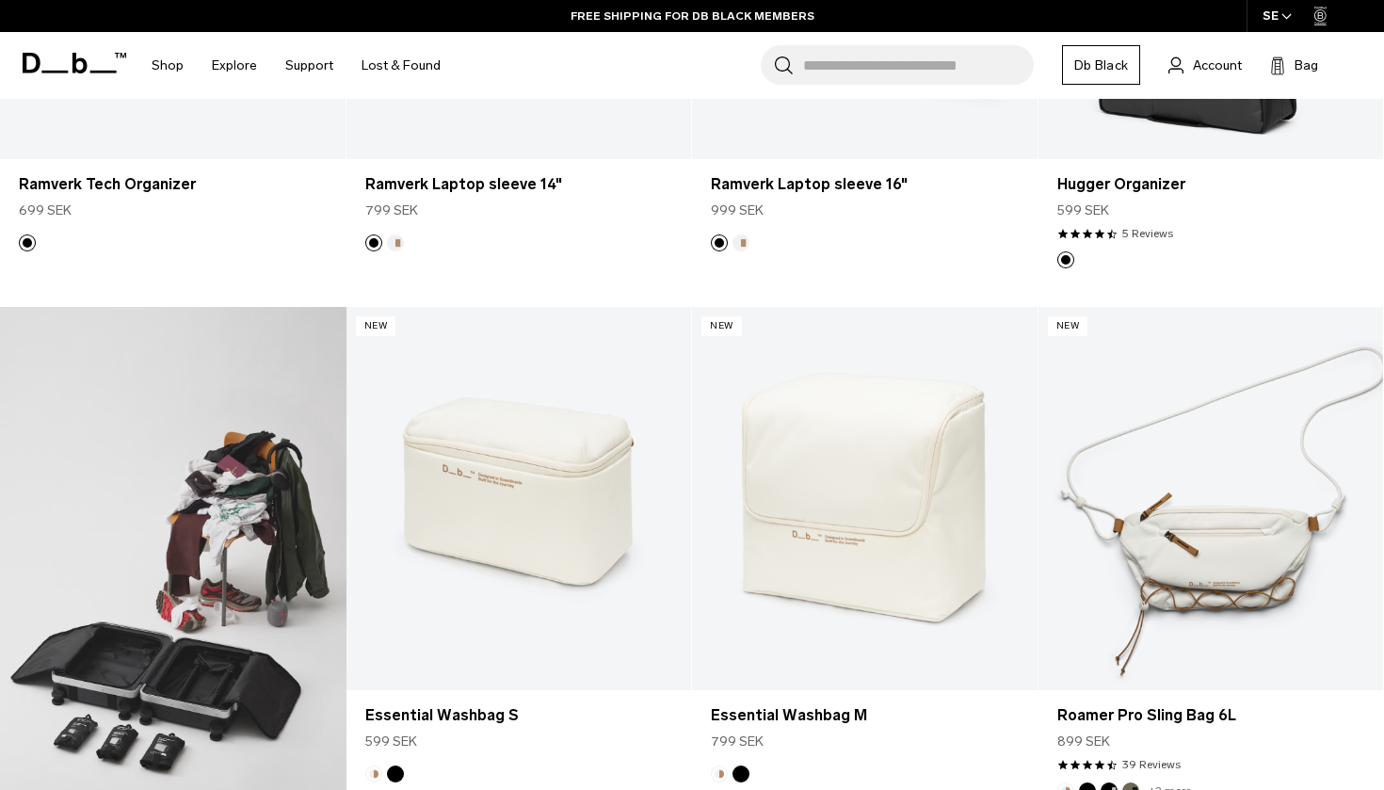
click at [853, 67] on input "Search for Bags, Luggage..." at bounding box center [918, 65] width 231 height 40
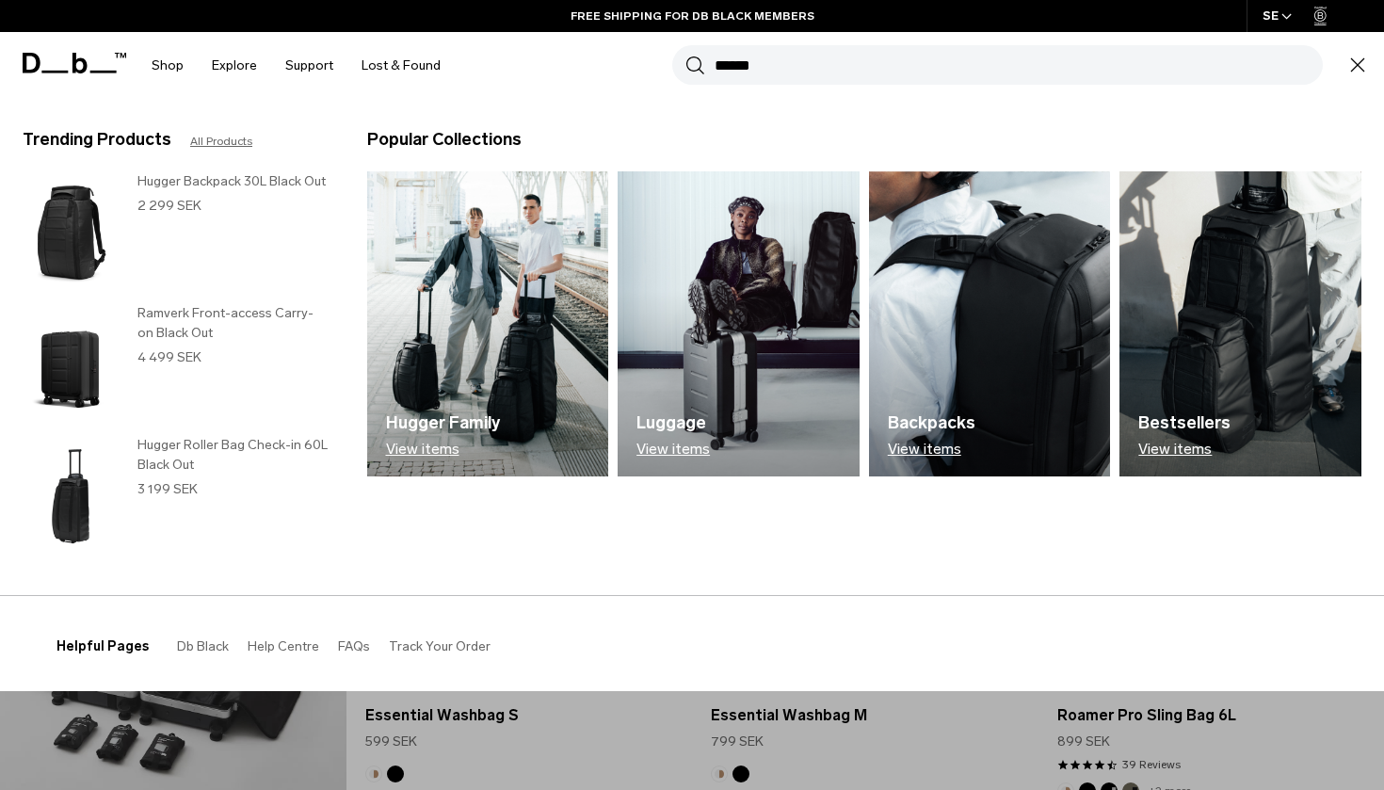
type input "******"
click at [695, 65] on button "Search" at bounding box center [695, 65] width 20 height 21
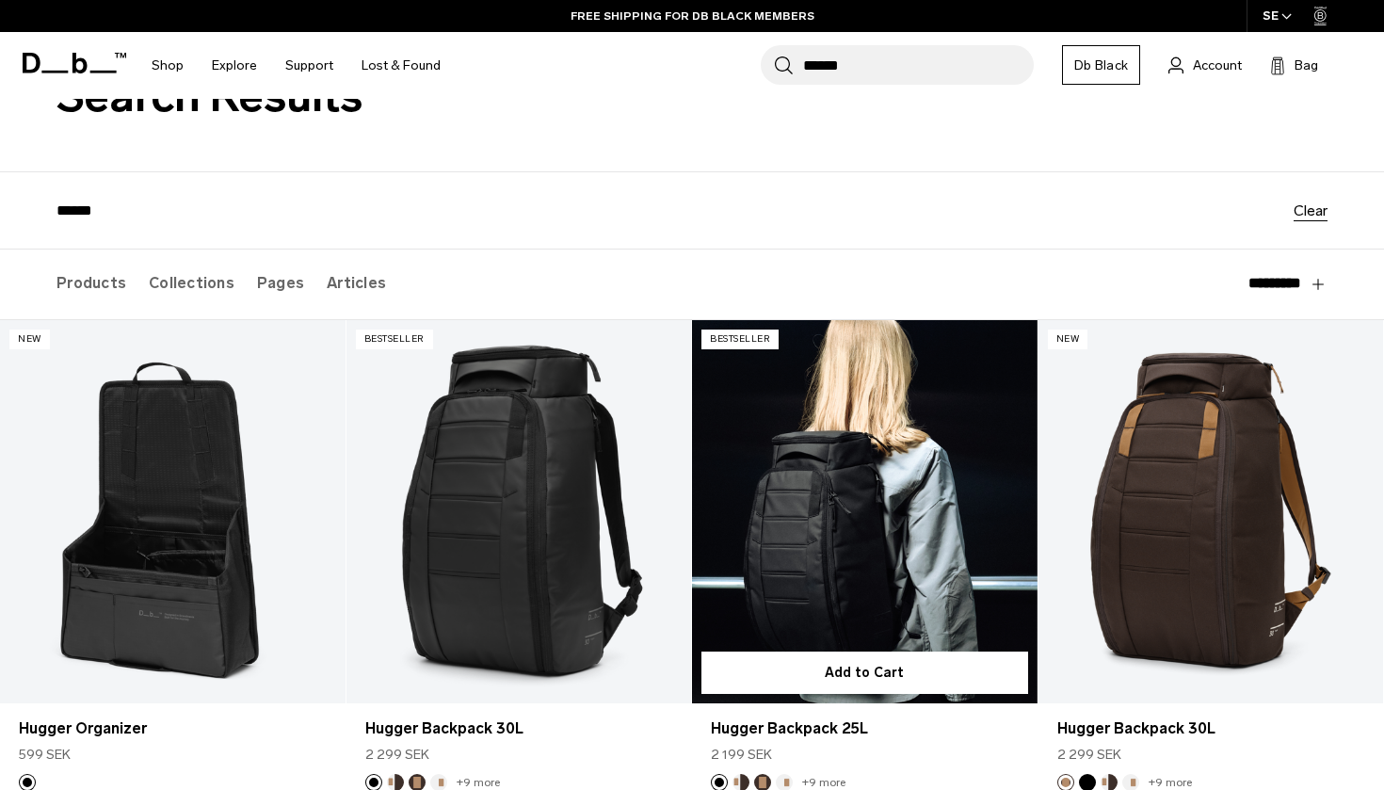
scroll to position [60, 0]
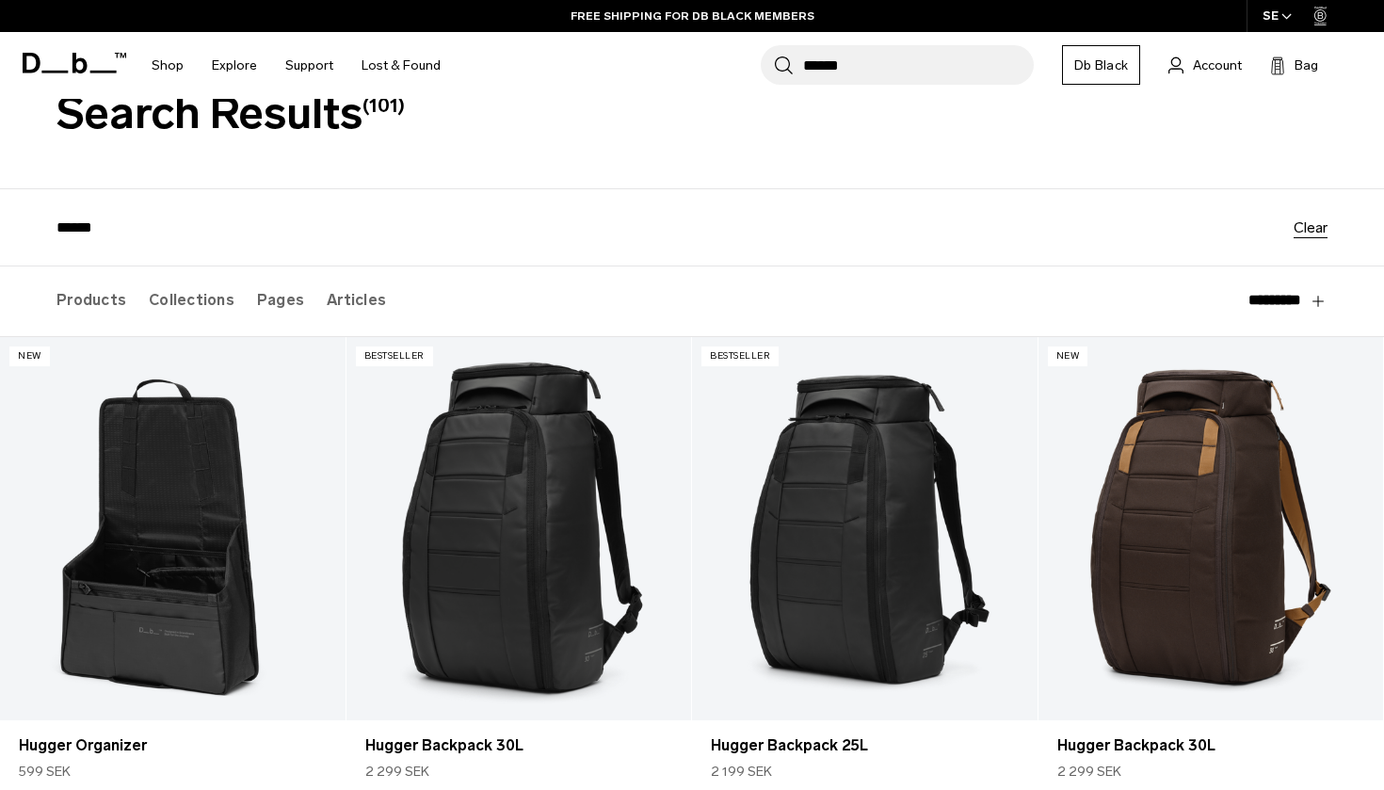
select select "**********"
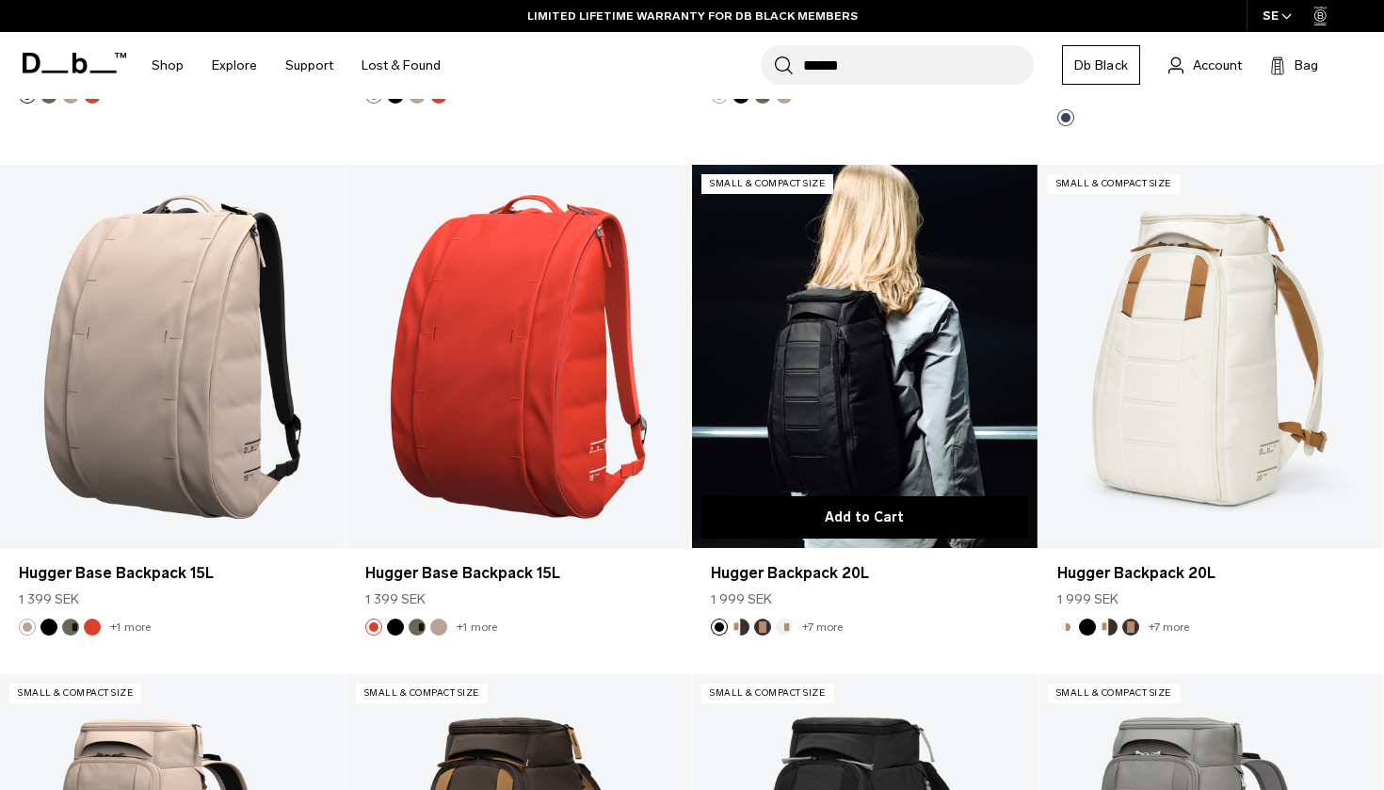
scroll to position [1274, 0]
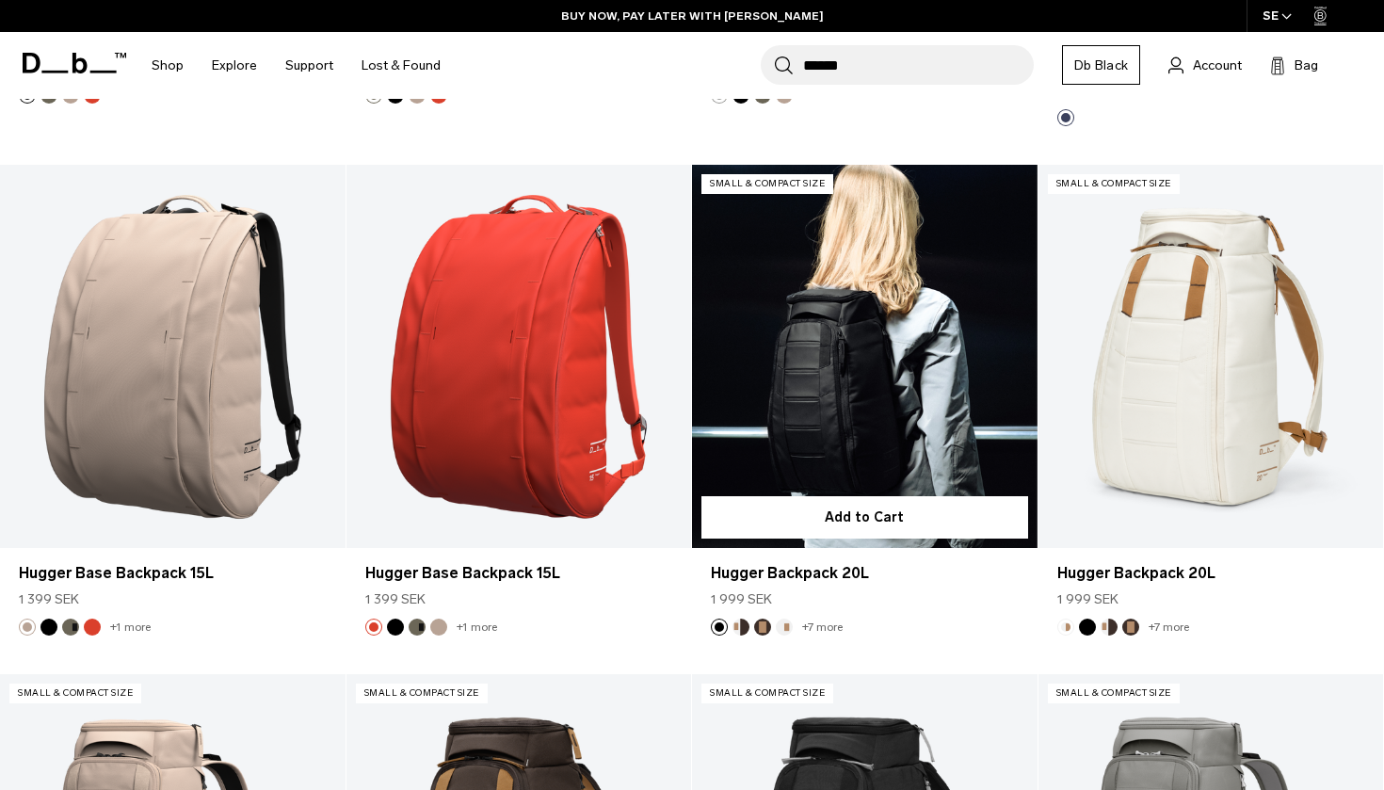
click at [898, 376] on link "Hugger Backpack 20L" at bounding box center [865, 356] width 346 height 383
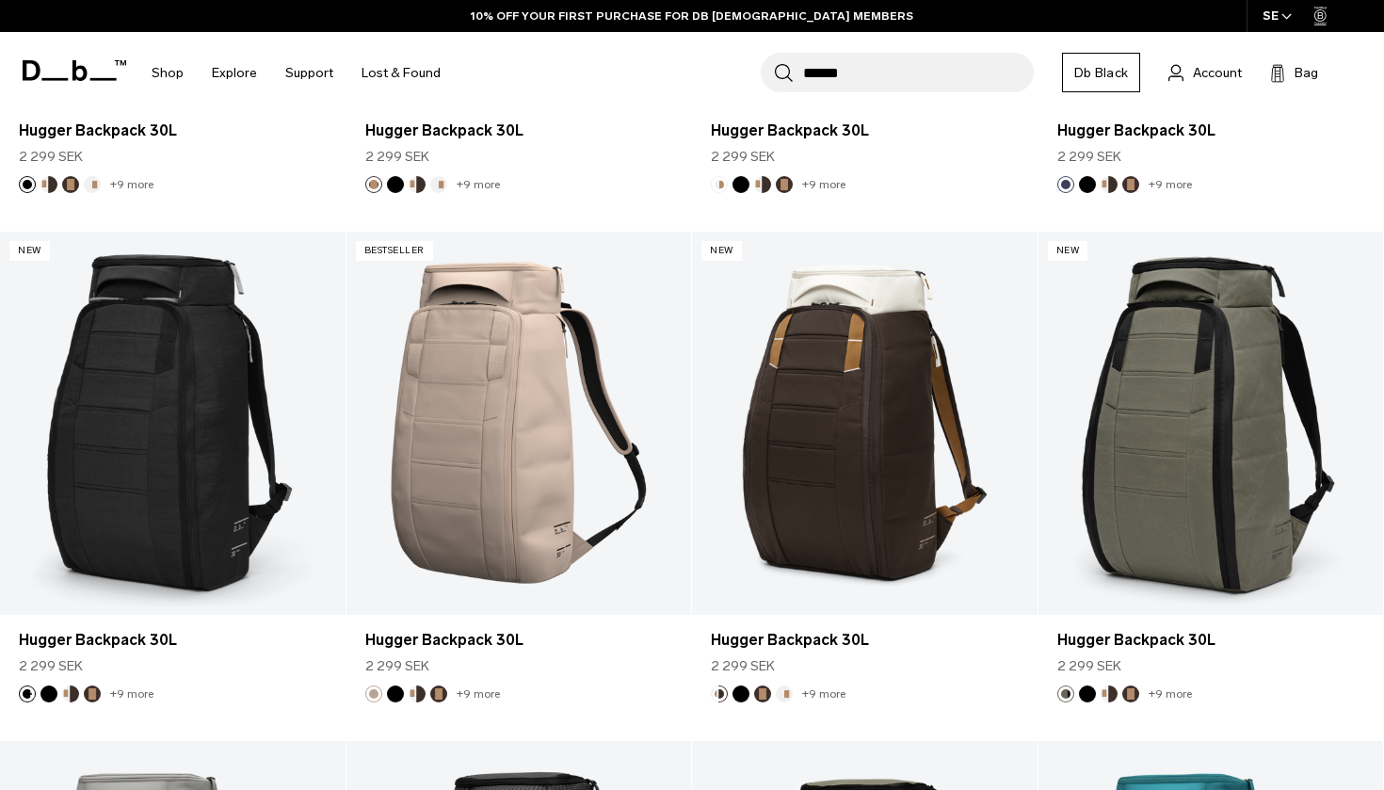
scroll to position [4818, 0]
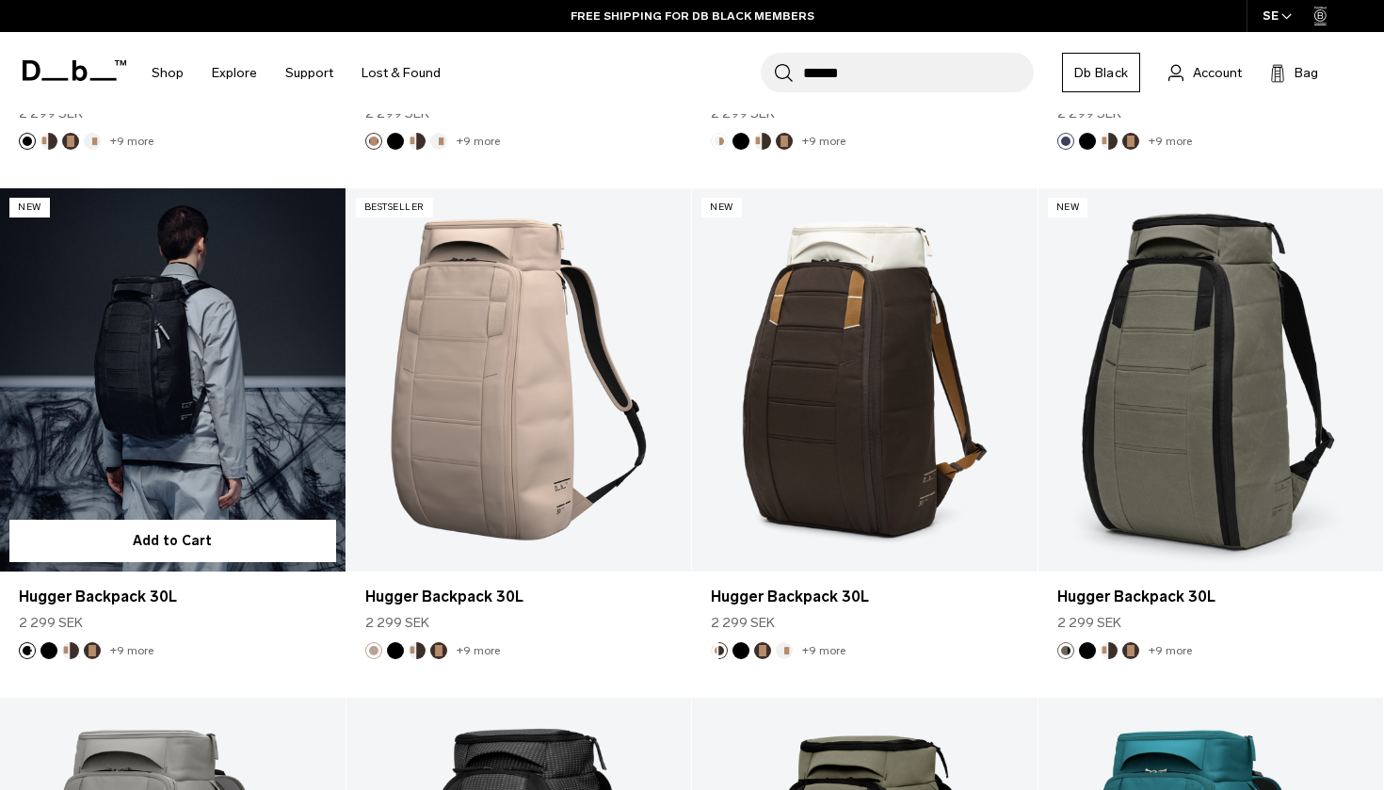
click at [207, 447] on link "Hugger Backpack 30L" at bounding box center [173, 379] width 346 height 383
click at [206, 433] on link "Hugger Backpack 30L" at bounding box center [173, 379] width 346 height 383
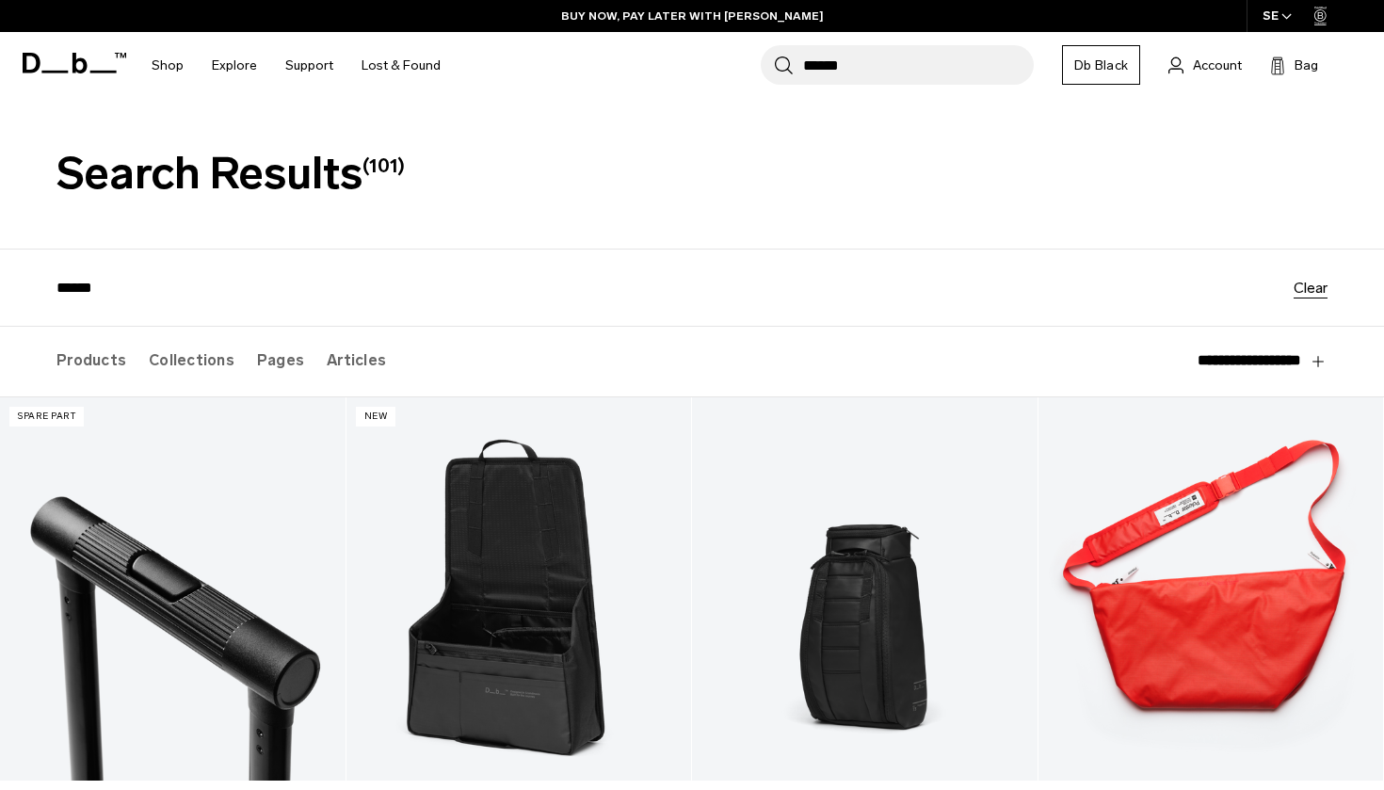
scroll to position [0, 0]
click at [1103, 69] on link "Db Black" at bounding box center [1101, 65] width 78 height 40
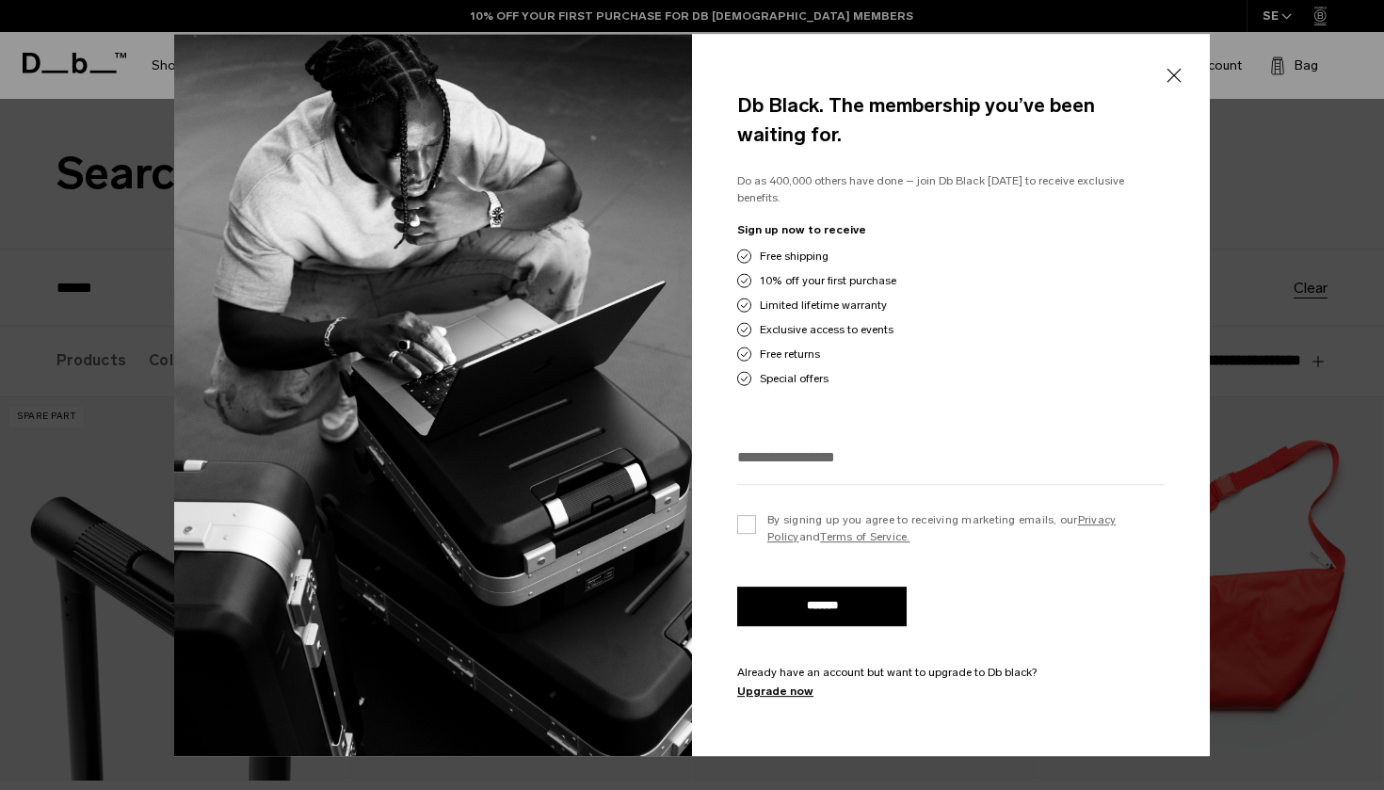
click at [1176, 80] on button "Close" at bounding box center [1174, 76] width 24 height 40
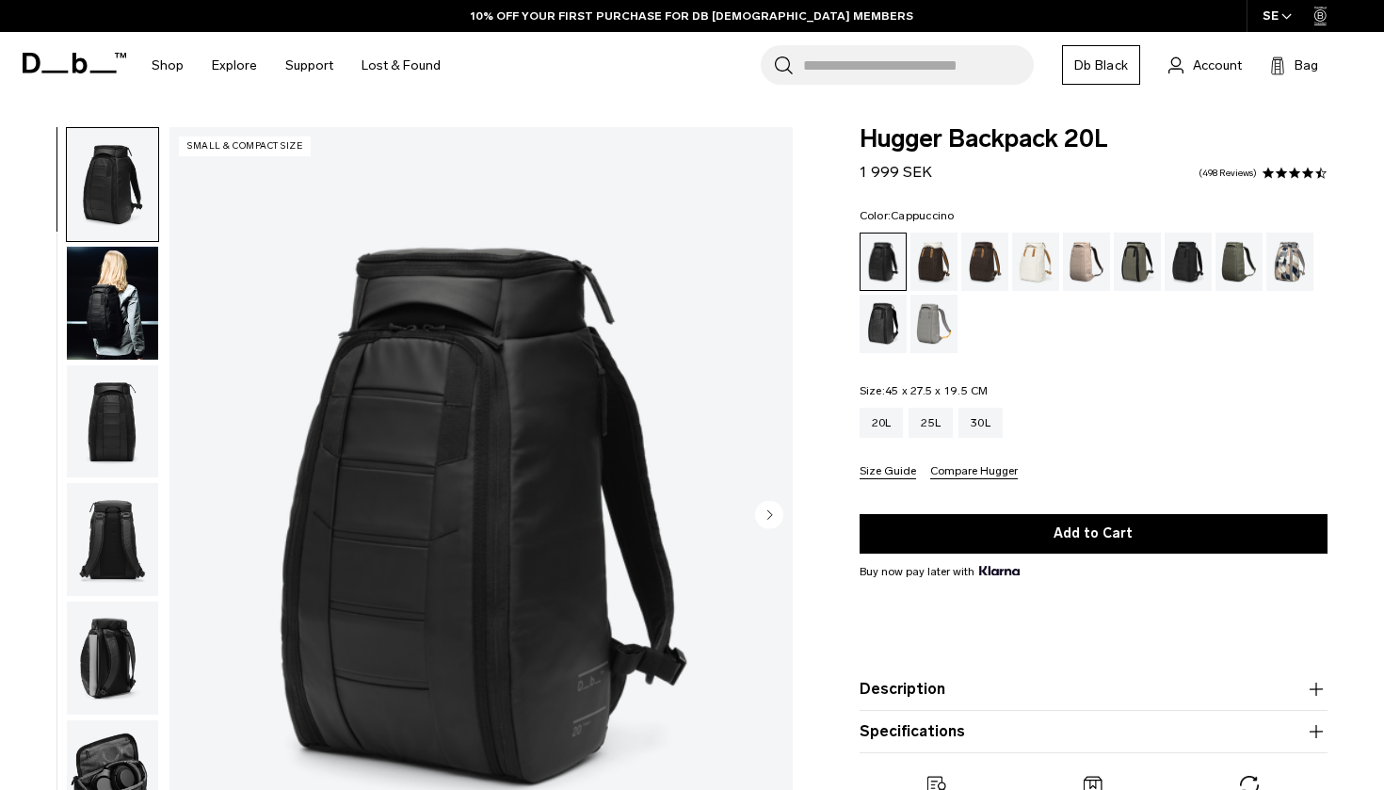
click at [939, 252] on div "Cappuccino" at bounding box center [935, 262] width 48 height 58
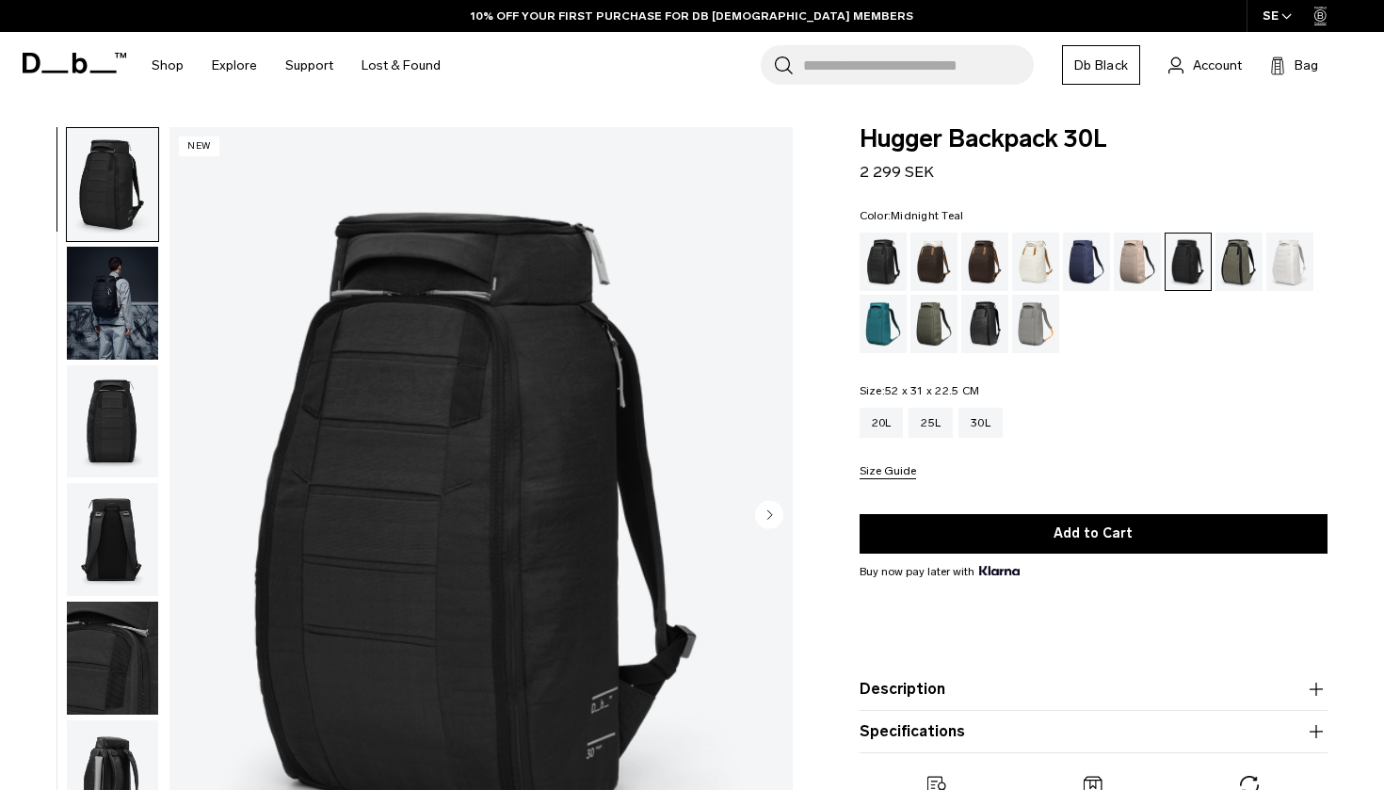
click at [869, 330] on div "Midnight Teal" at bounding box center [884, 324] width 48 height 58
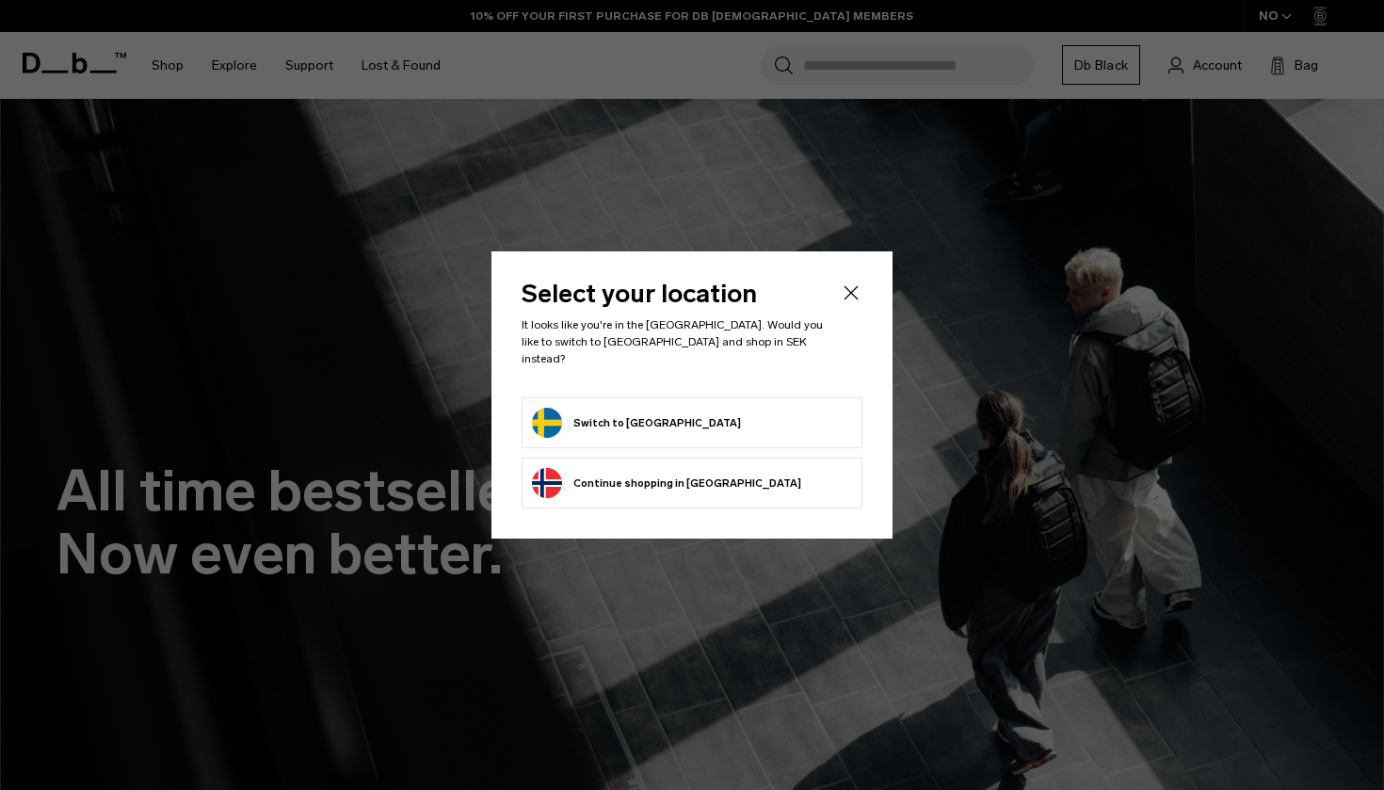
click at [692, 415] on form "Switch to Sweden" at bounding box center [692, 423] width 320 height 30
click at [616, 417] on button "Switch to Sweden" at bounding box center [636, 423] width 209 height 30
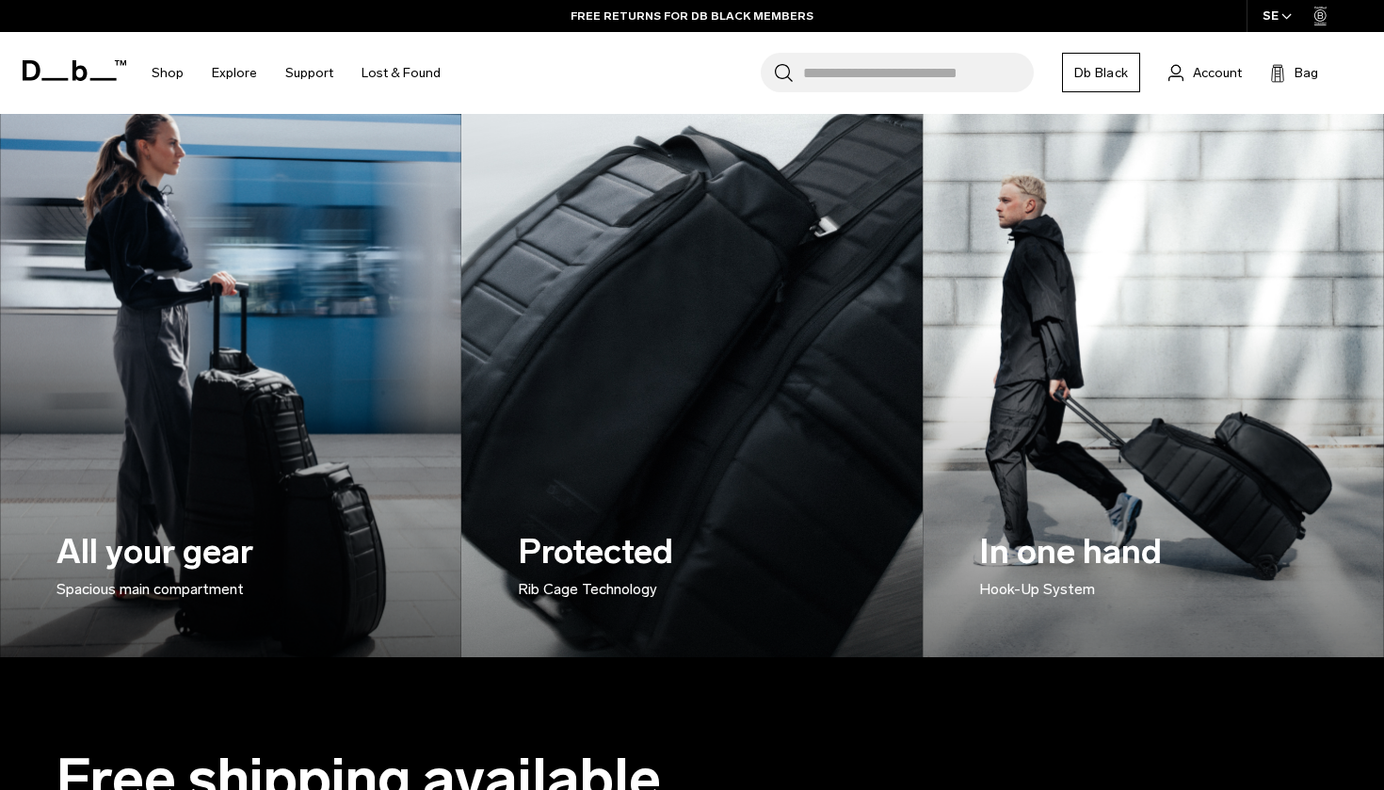
scroll to position [2787, 0]
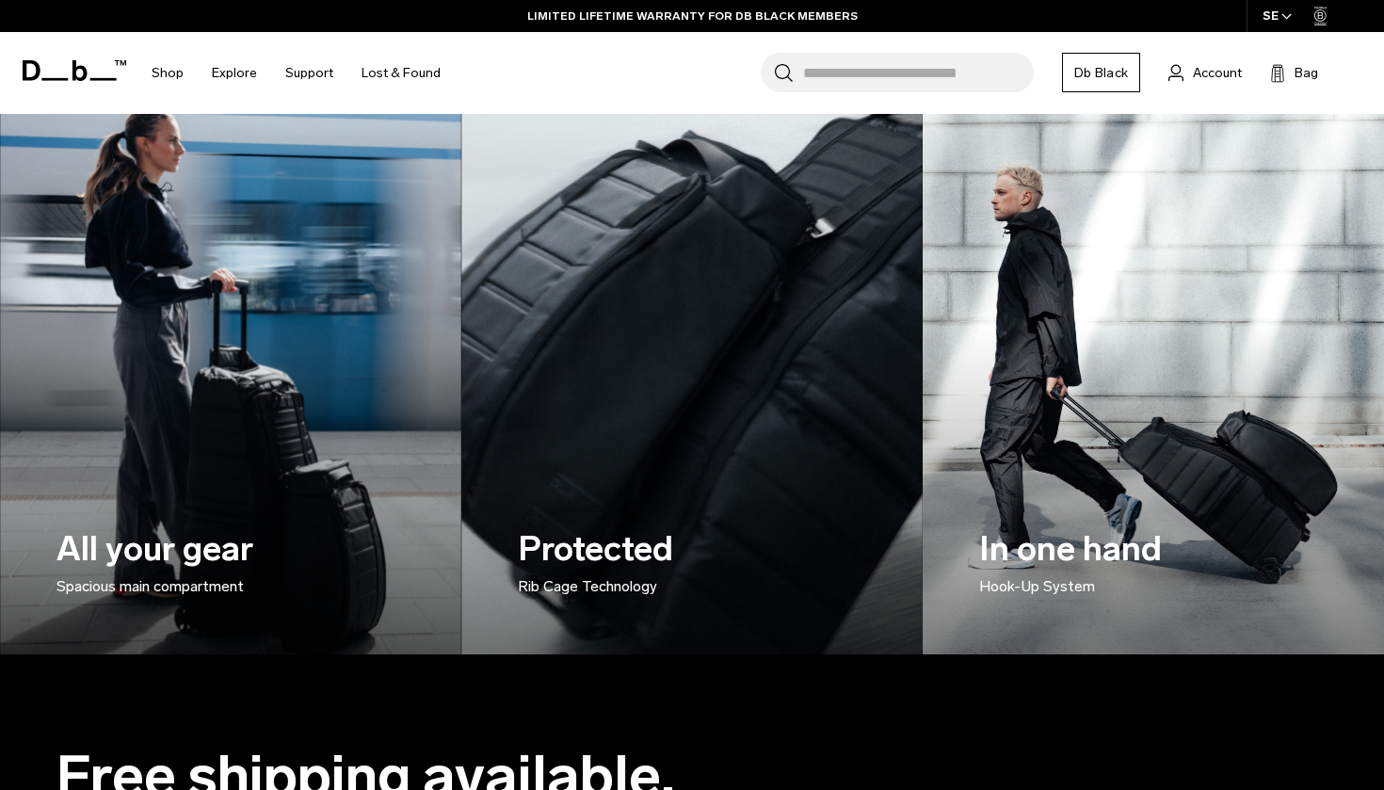
click at [1089, 533] on h3 "In one hand Hook-Up System" at bounding box center [1148, 560] width 339 height 73
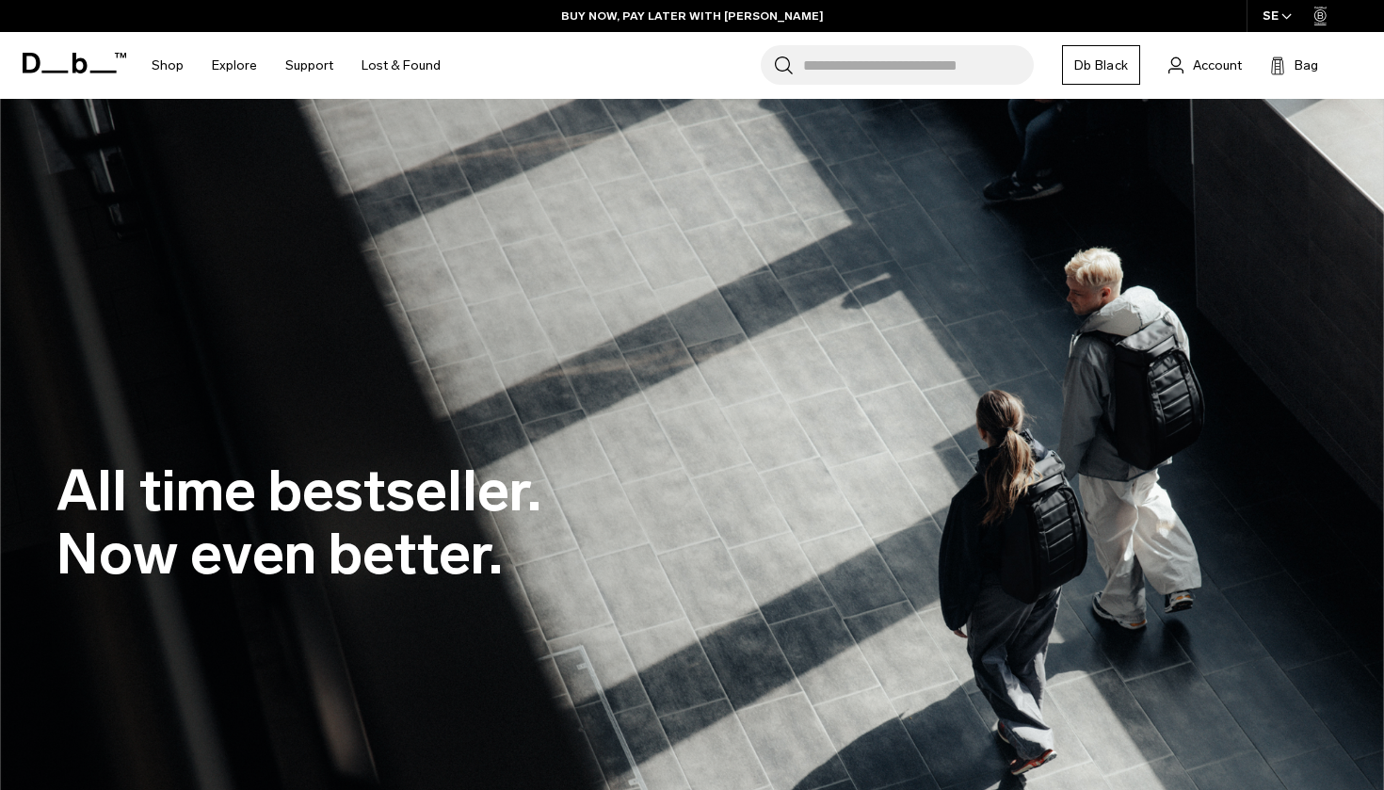
scroll to position [0, 0]
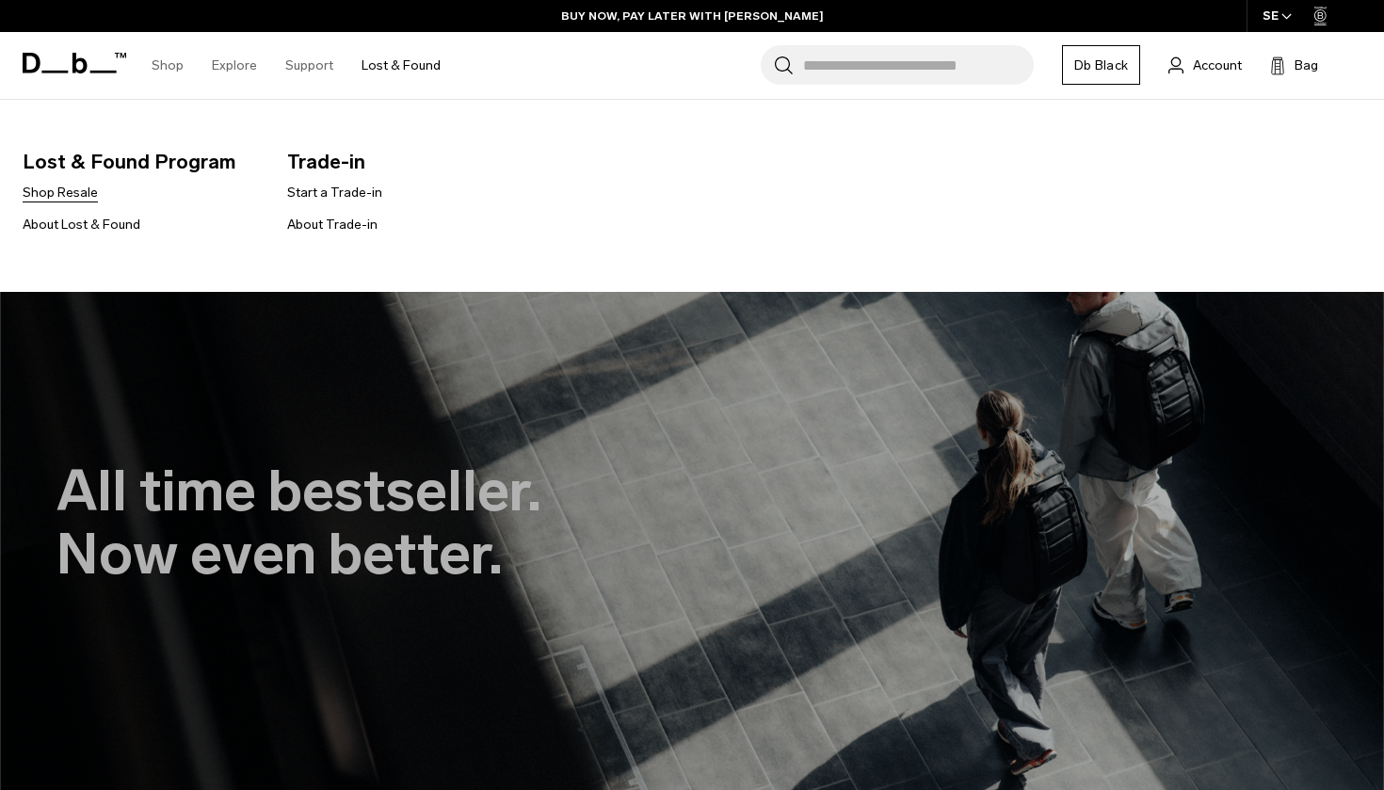
click at [66, 191] on link "Shop Resale" at bounding box center [60, 193] width 75 height 20
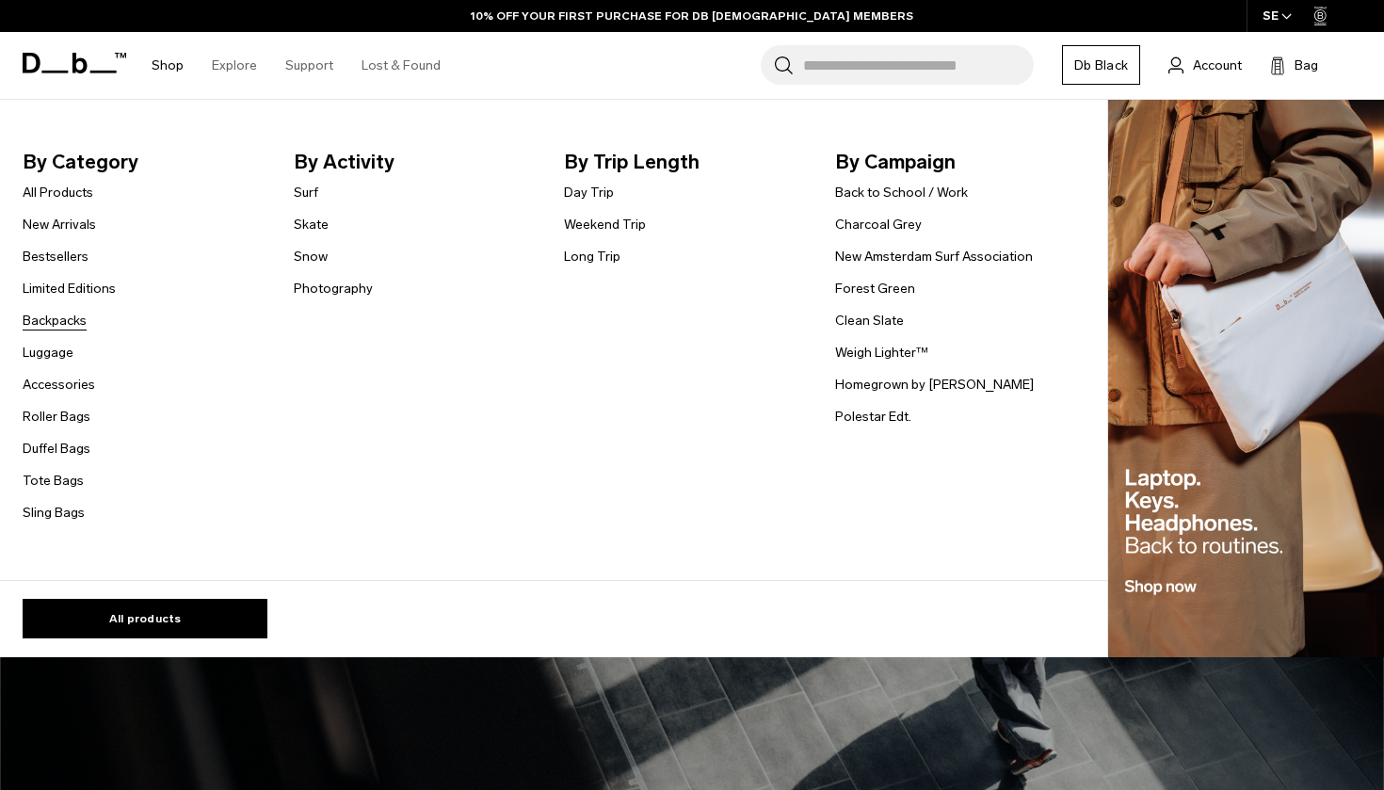
click at [62, 320] on link "Backpacks" at bounding box center [55, 321] width 64 height 20
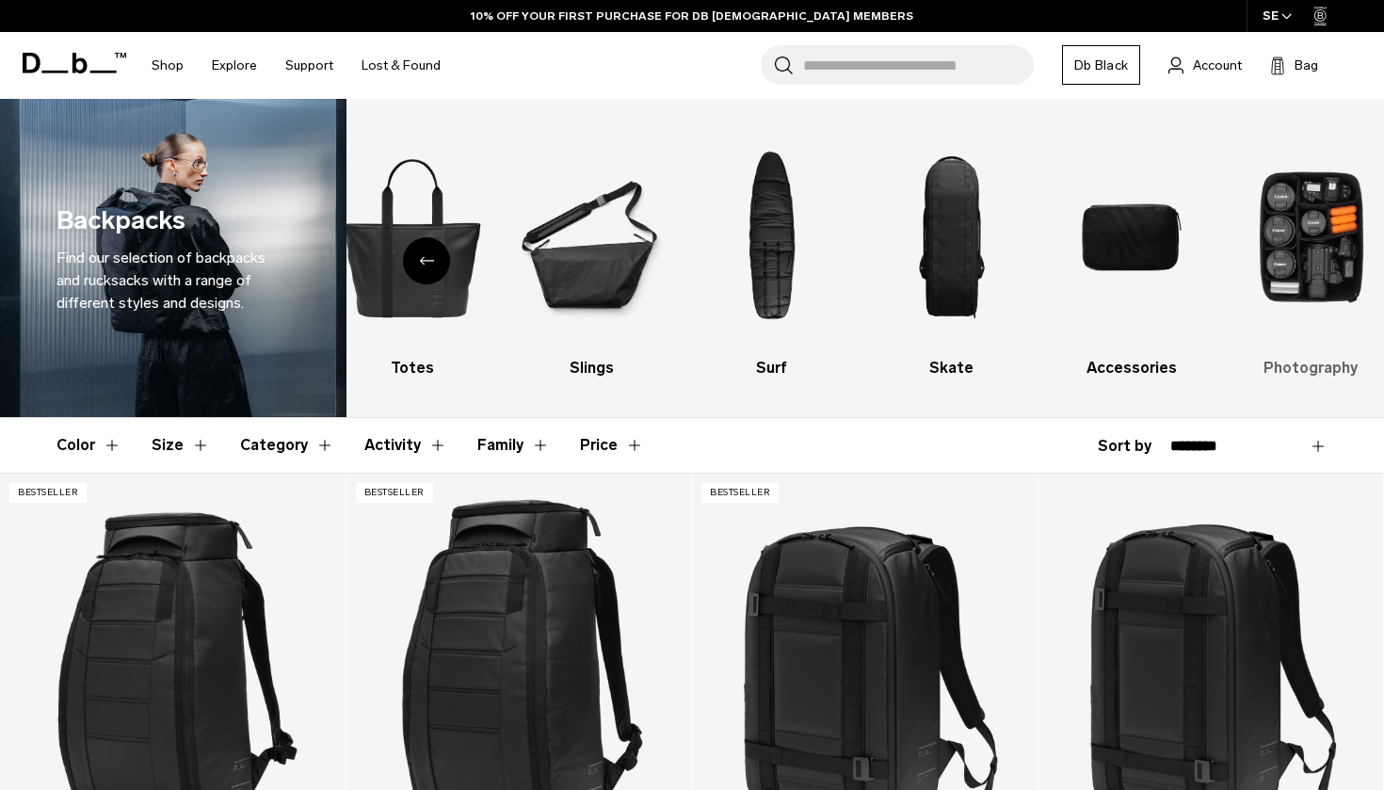
click at [1304, 370] on h3 "Photography" at bounding box center [1311, 368] width 147 height 23
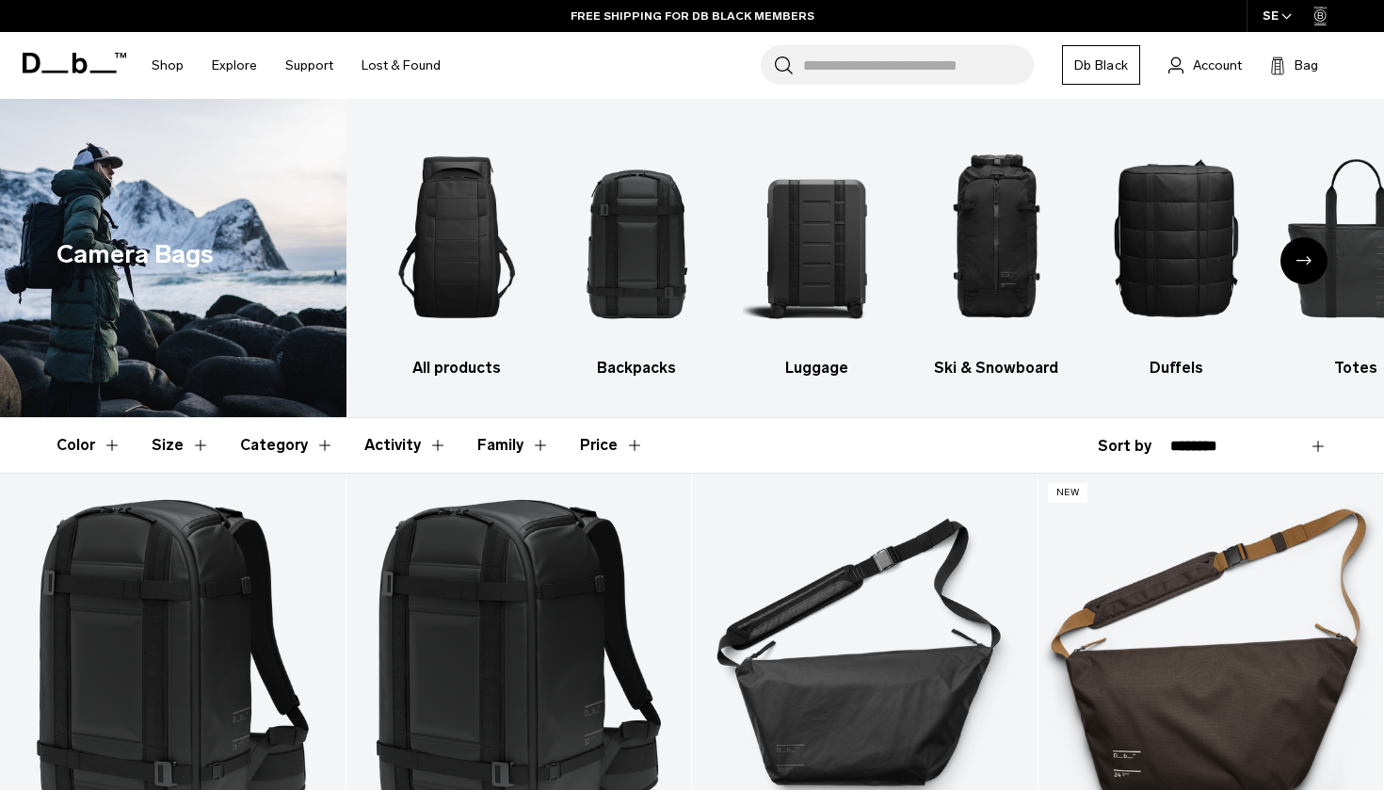
click at [1300, 266] on div "Next slide" at bounding box center [1304, 260] width 47 height 47
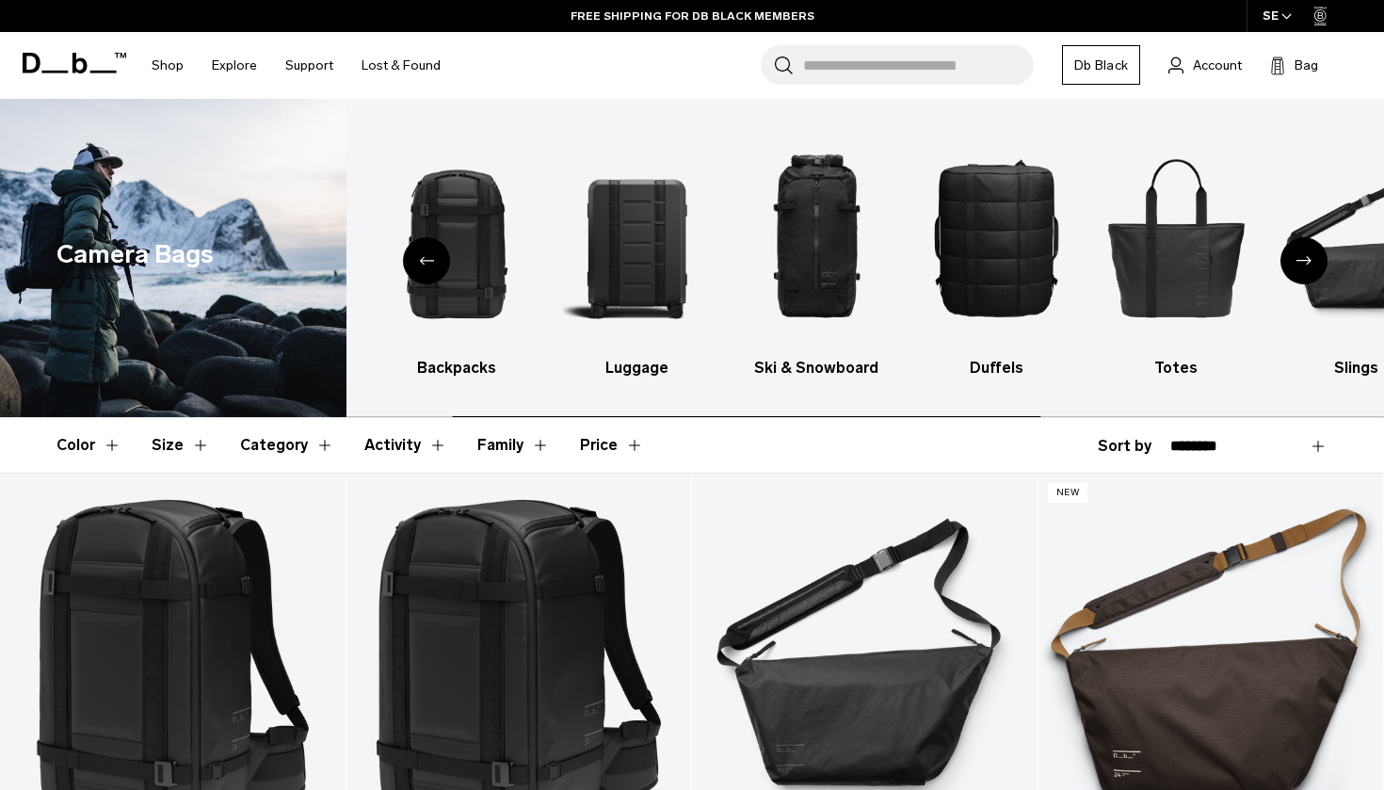
click at [1300, 266] on div "Next slide" at bounding box center [1304, 260] width 47 height 47
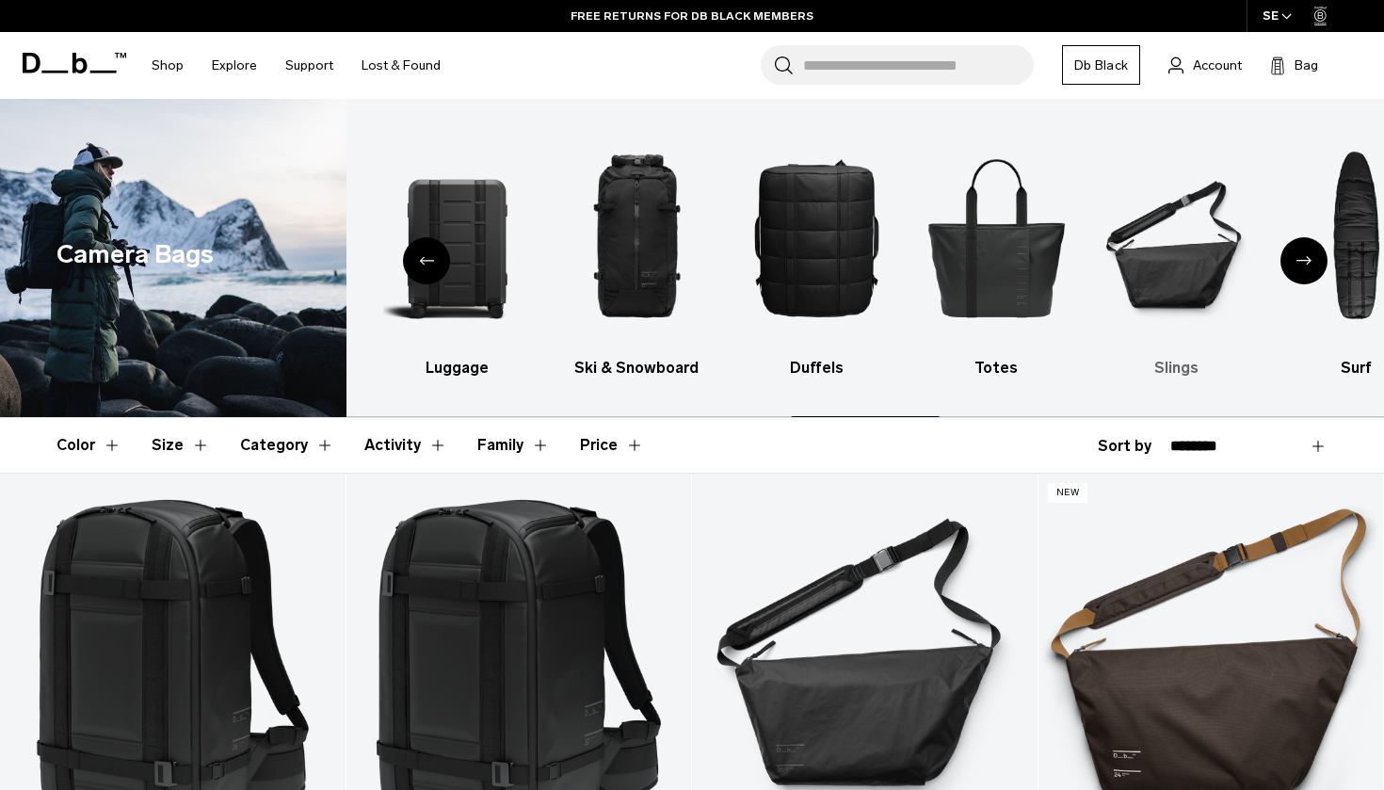
click at [1185, 266] on img "7 / 10" at bounding box center [1176, 237] width 147 height 220
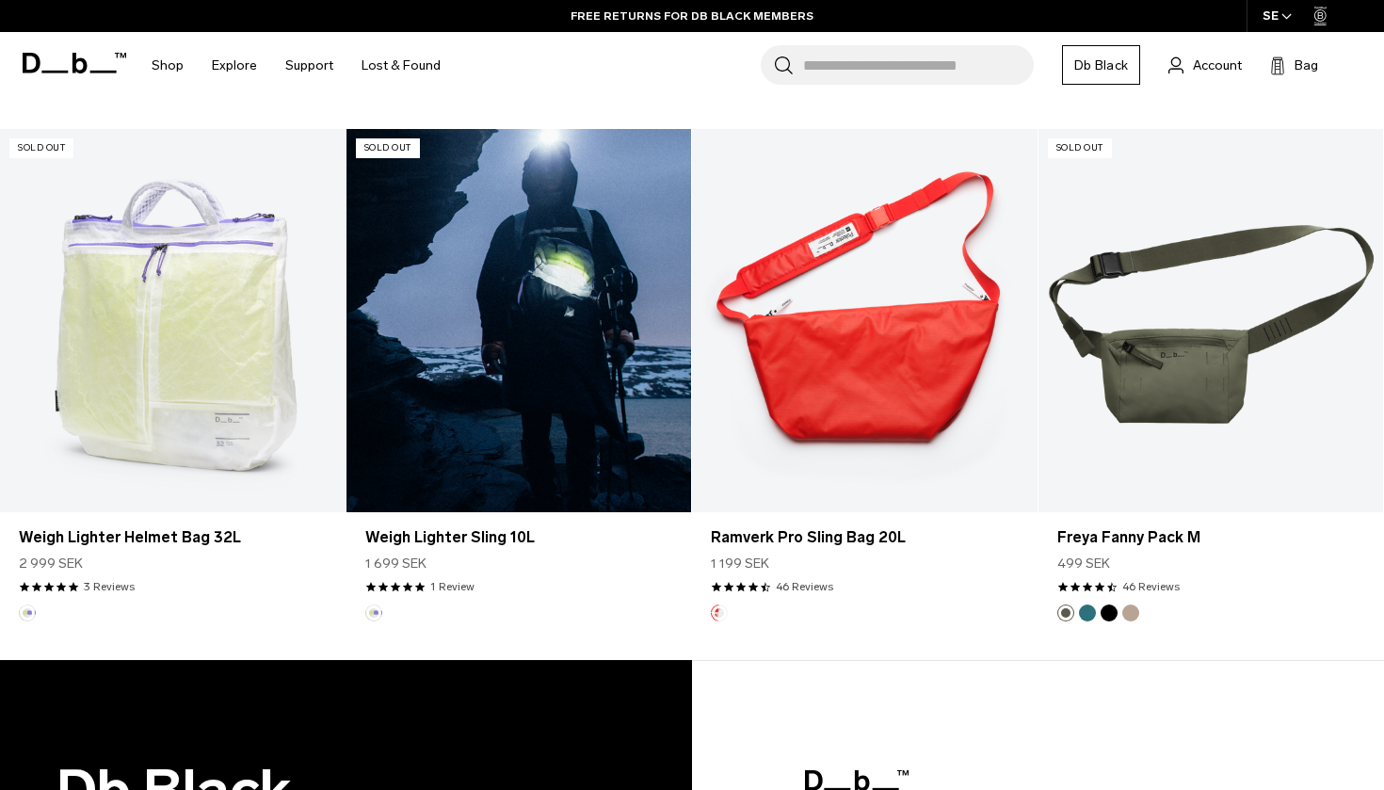
scroll to position [4050, 0]
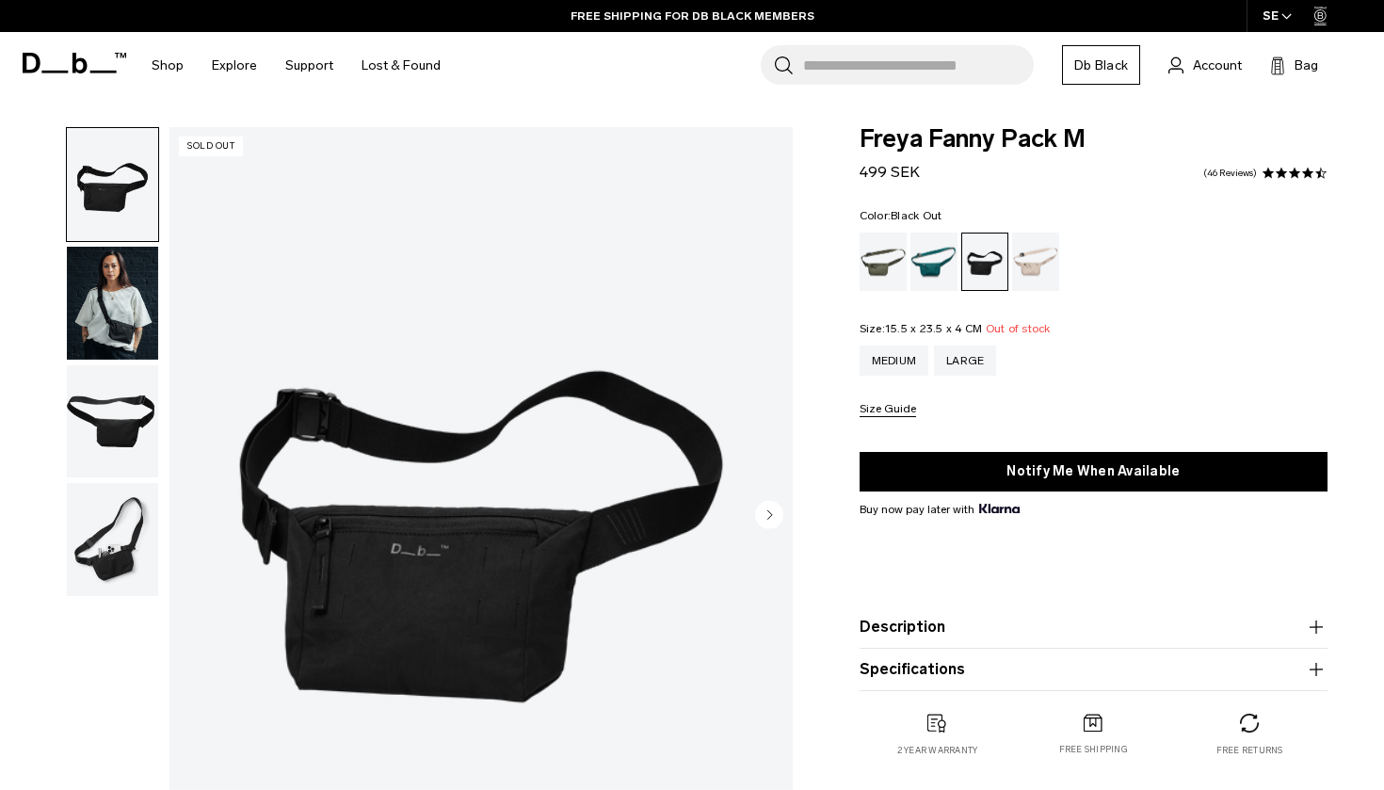
click at [141, 294] on img "button" at bounding box center [112, 303] width 91 height 113
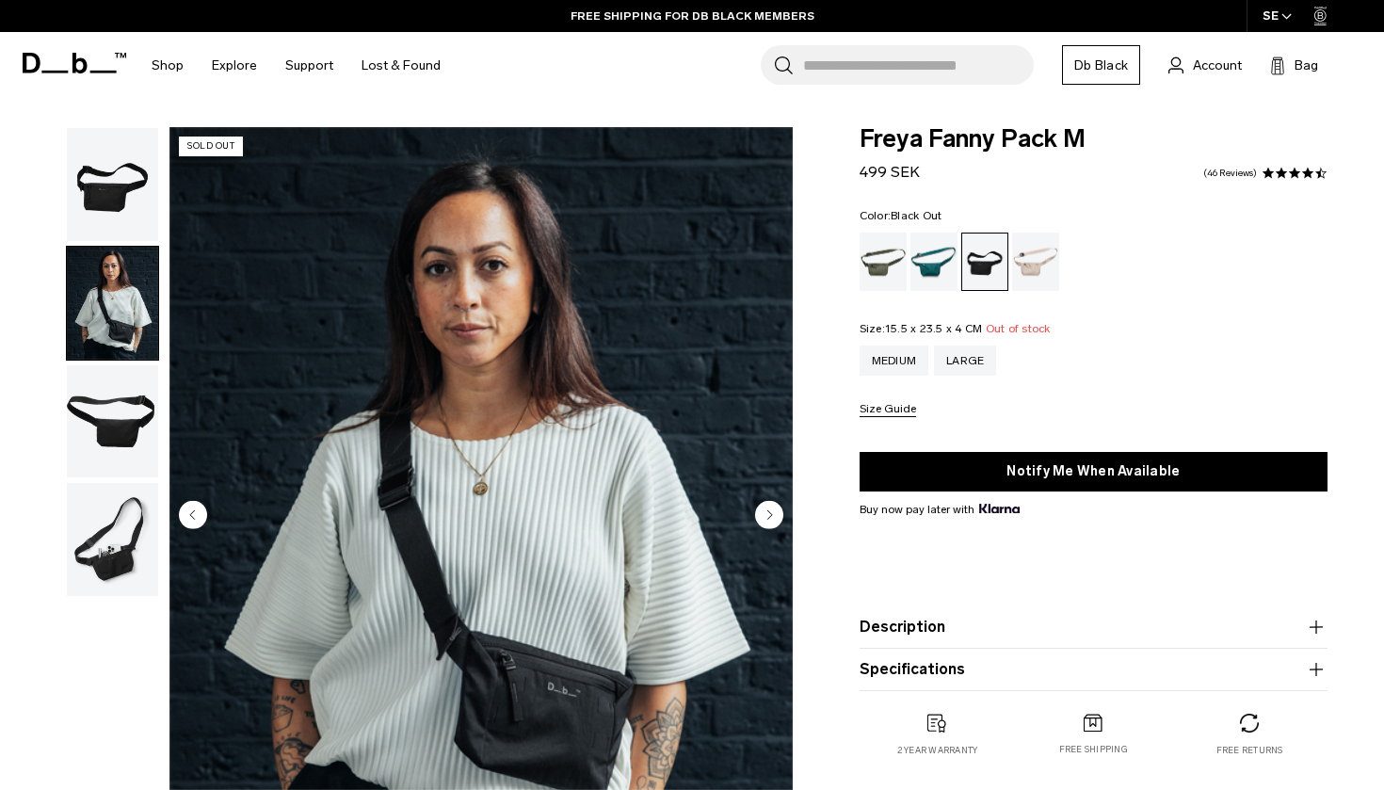
click at [120, 399] on img "button" at bounding box center [112, 421] width 91 height 113
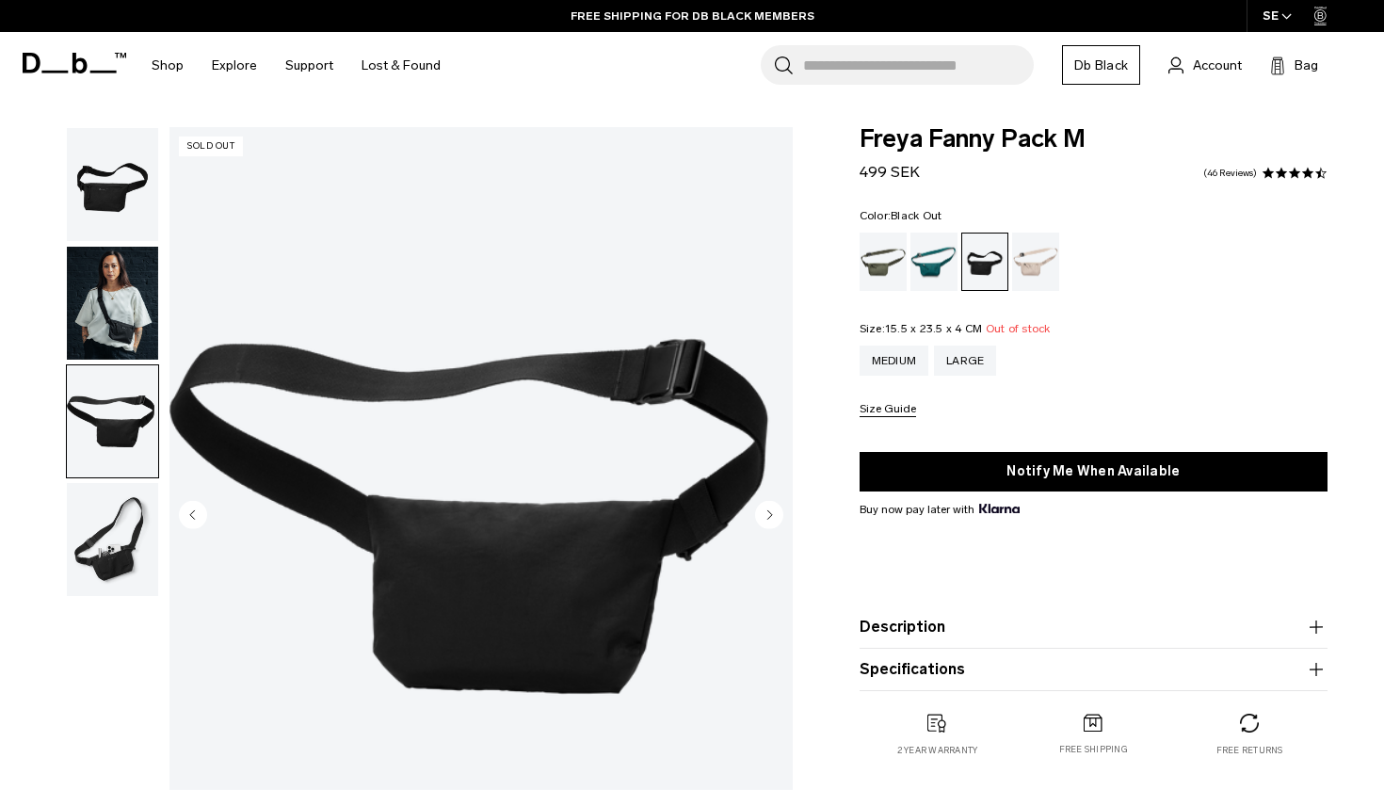
click at [121, 501] on img "button" at bounding box center [112, 539] width 91 height 113
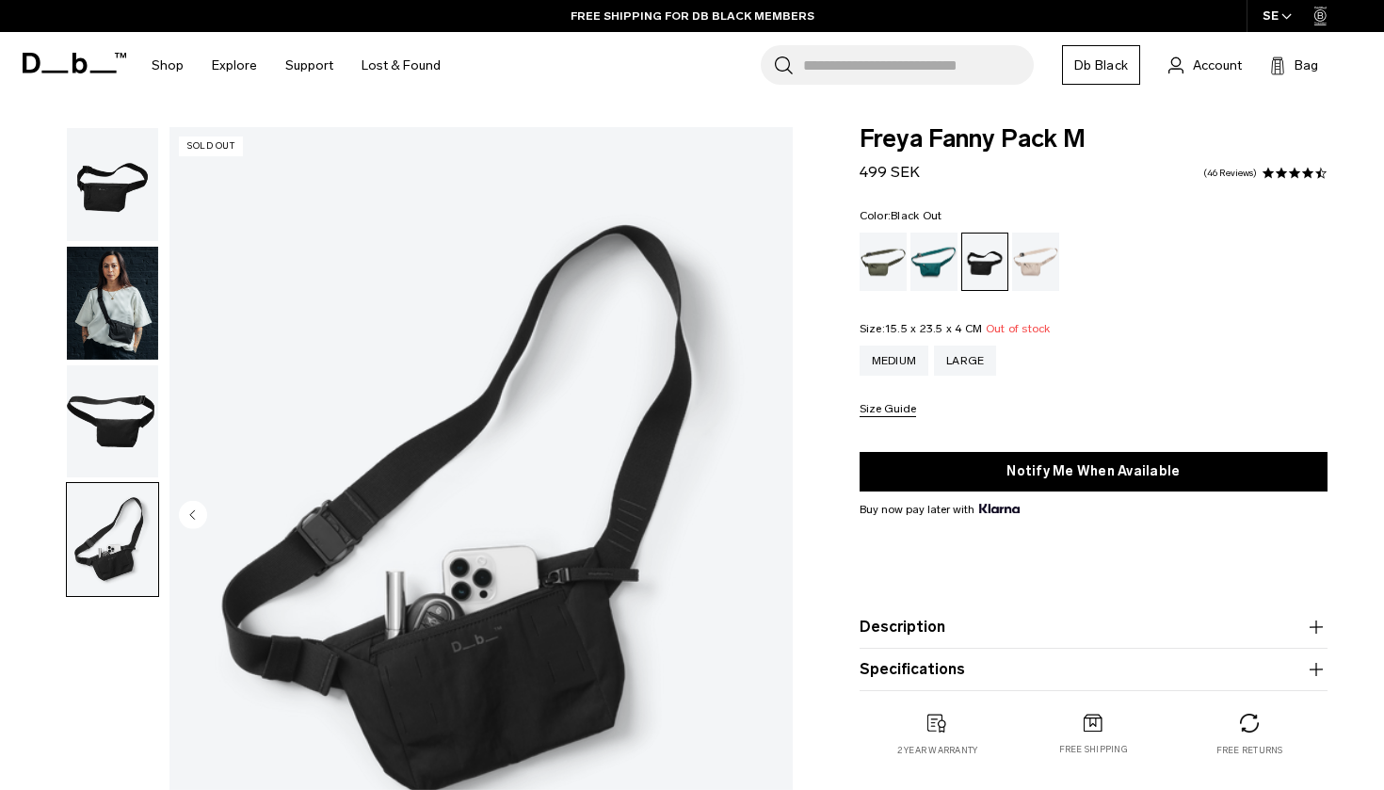
click at [121, 218] on img "button" at bounding box center [112, 184] width 91 height 113
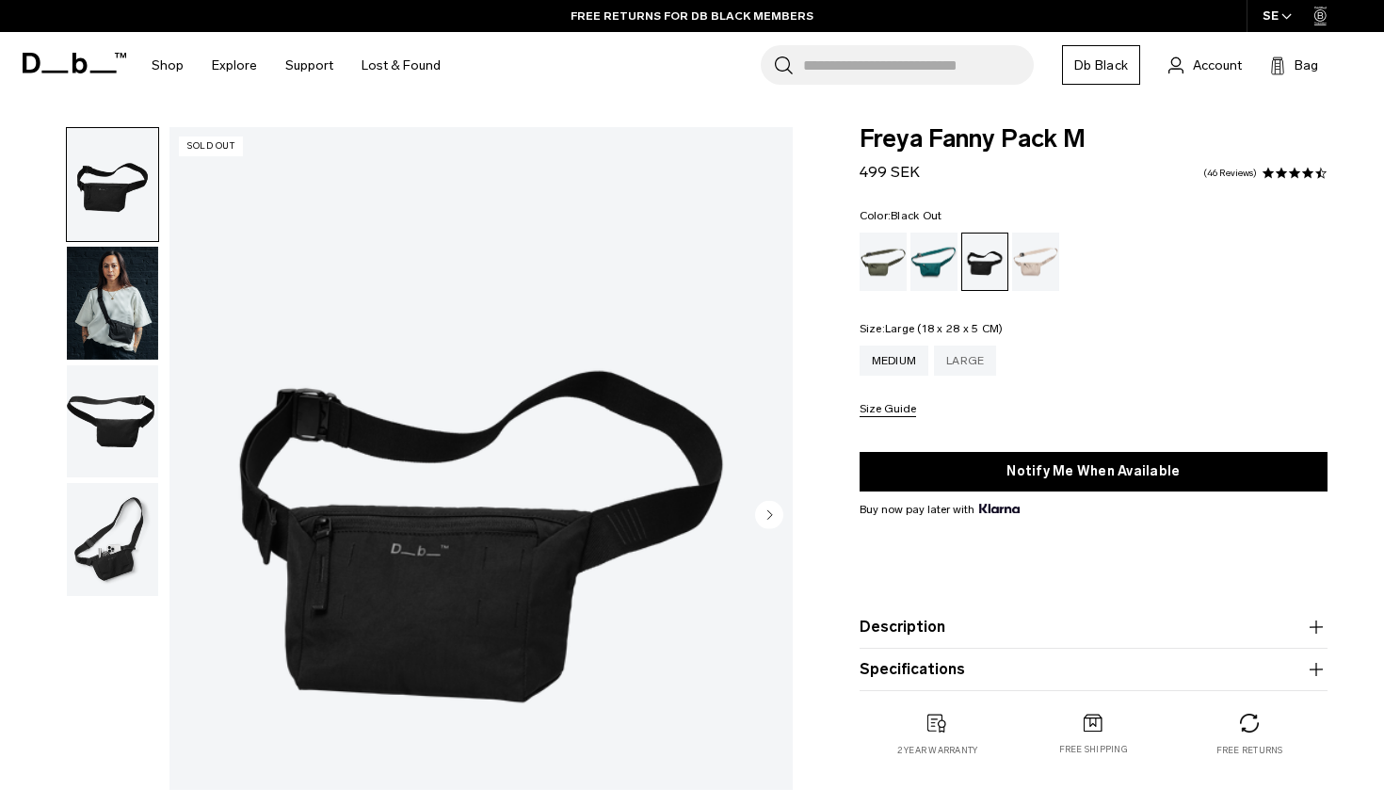
click at [977, 364] on div "Large" at bounding box center [965, 361] width 62 height 30
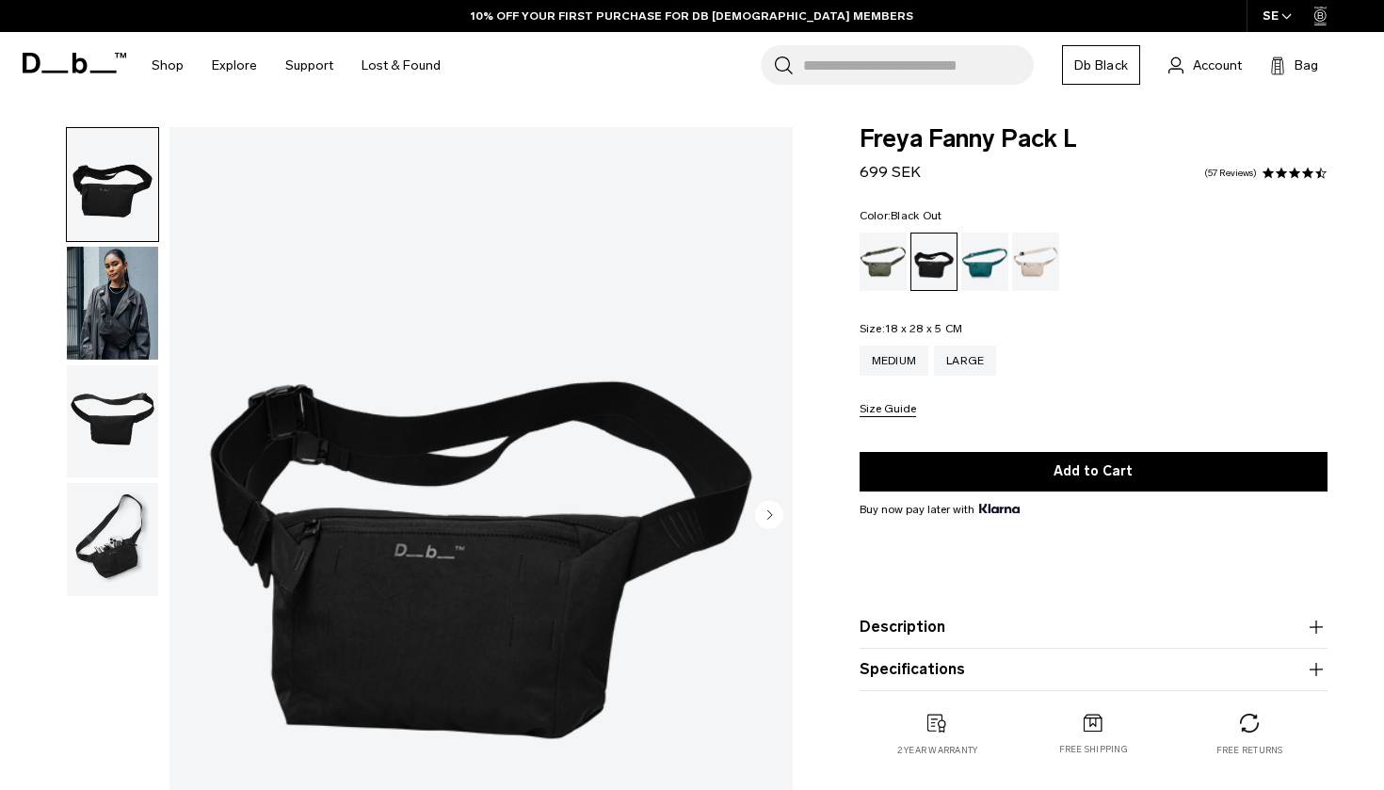
click at [121, 301] on img "button" at bounding box center [112, 303] width 91 height 113
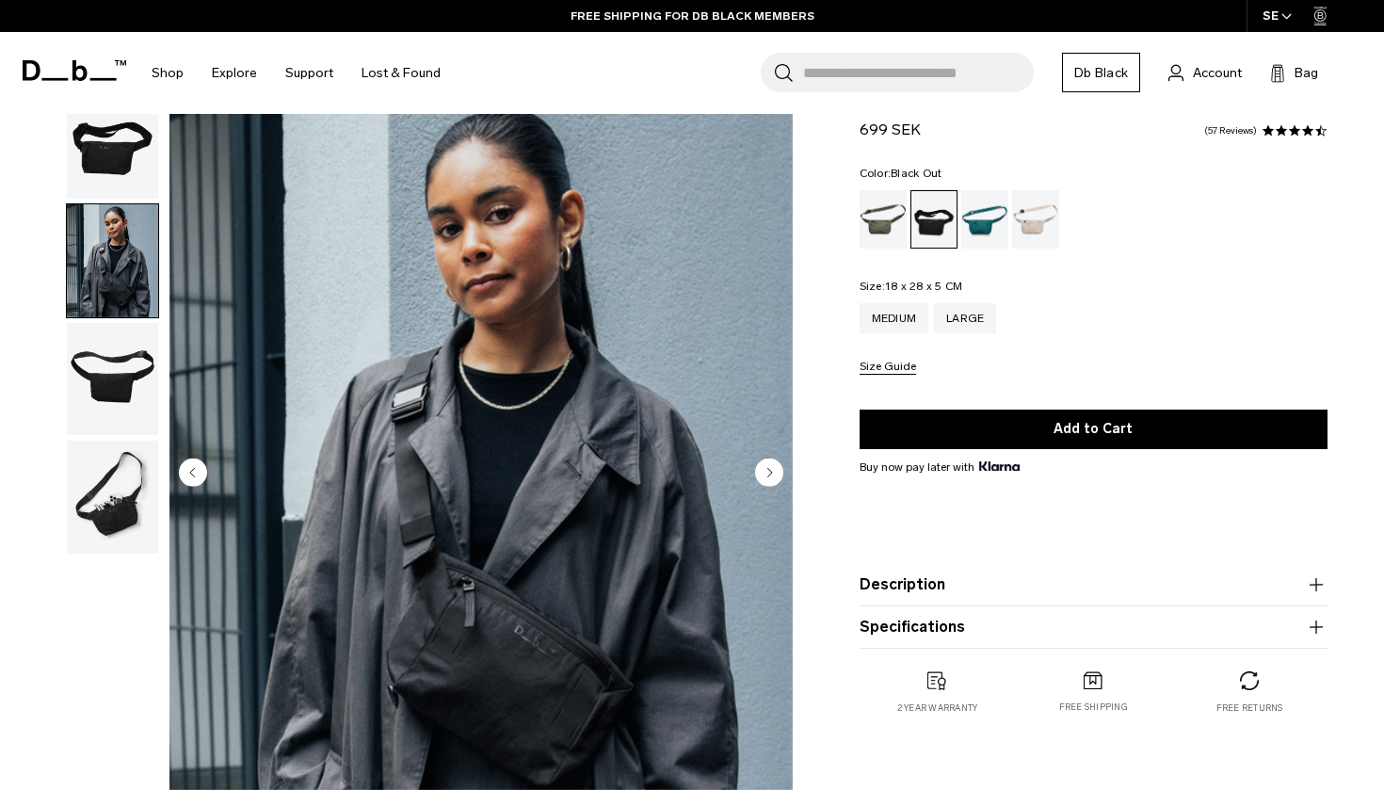
scroll to position [41, 0]
